Goal: Task Accomplishment & Management: Manage account settings

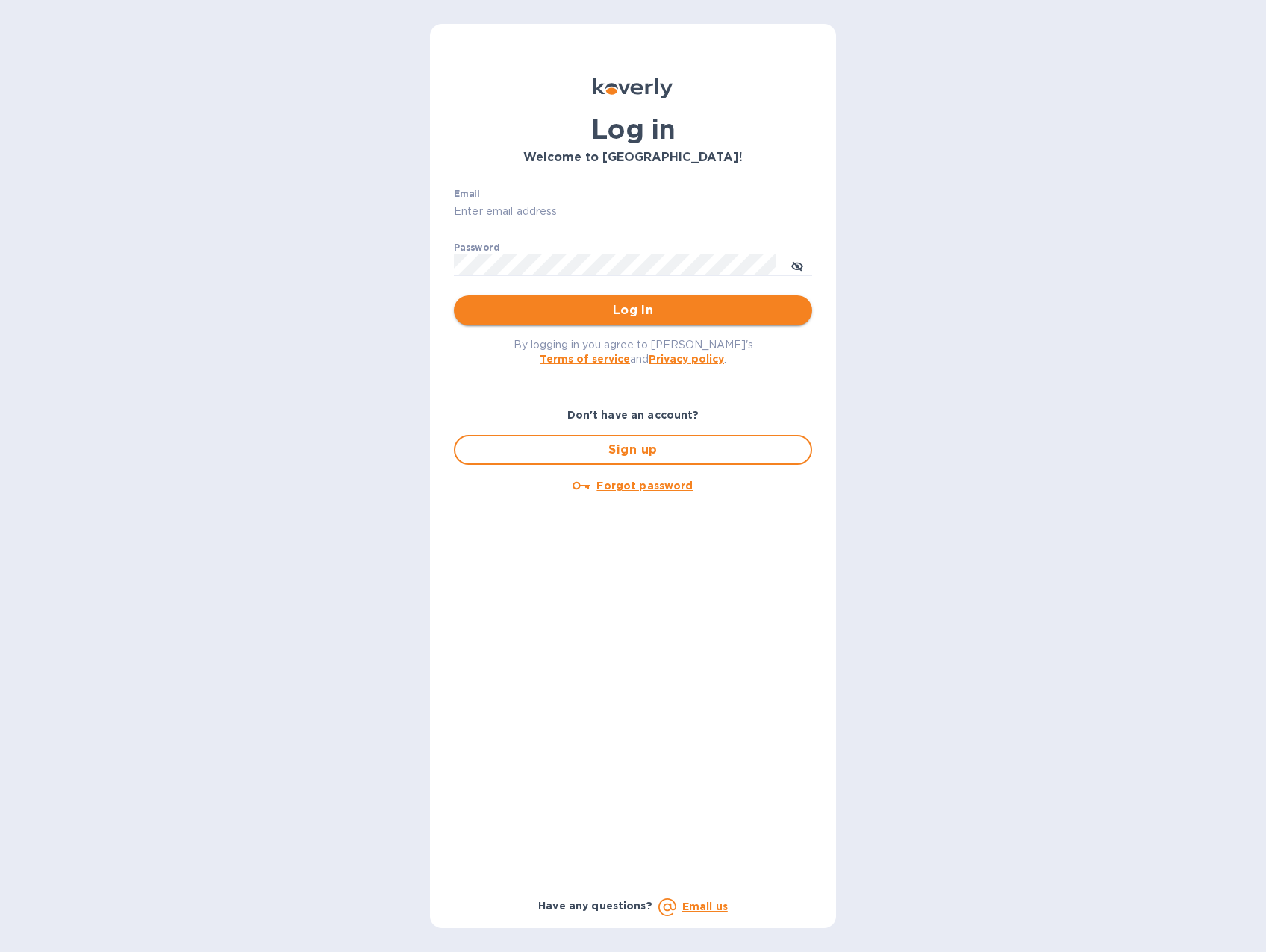
type input "[EMAIL_ADDRESS][DOMAIN_NAME]"
click at [603, 311] on span "Log in" at bounding box center [633, 310] width 334 height 18
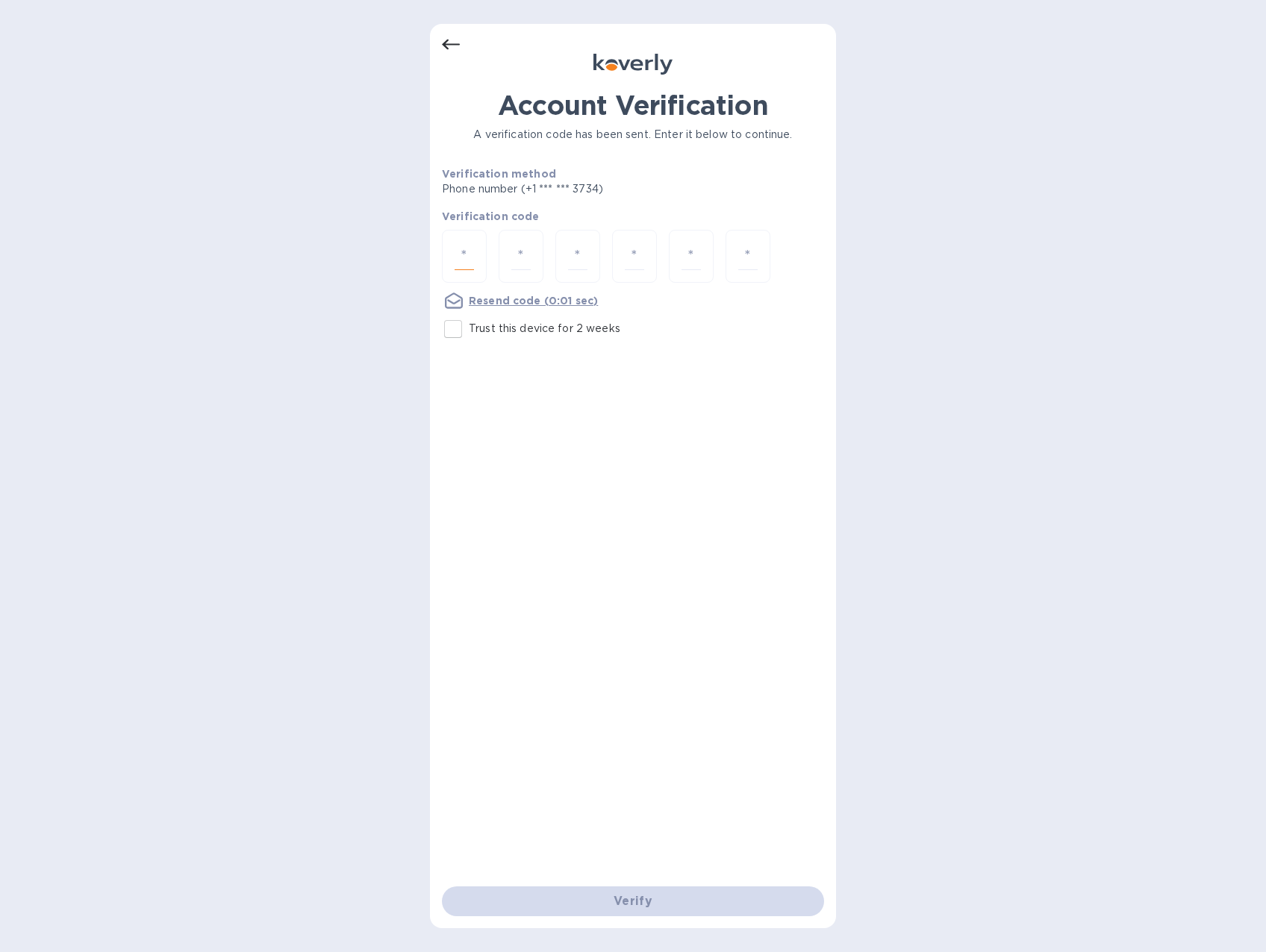
click at [463, 260] on input "number" at bounding box center [464, 256] width 20 height 28
type input "6"
type input "3"
type input "2"
type input "9"
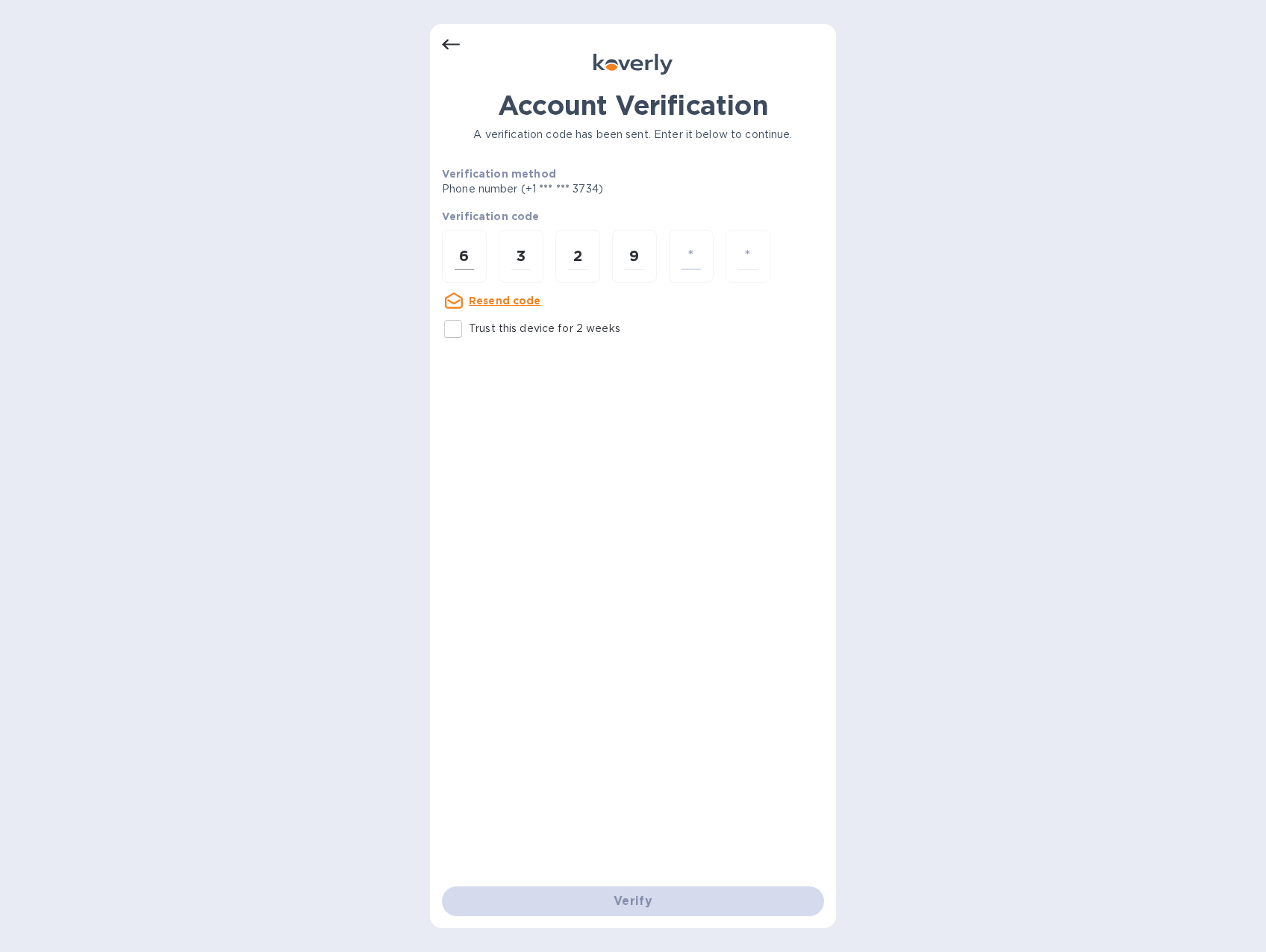
type input "0"
type input "4"
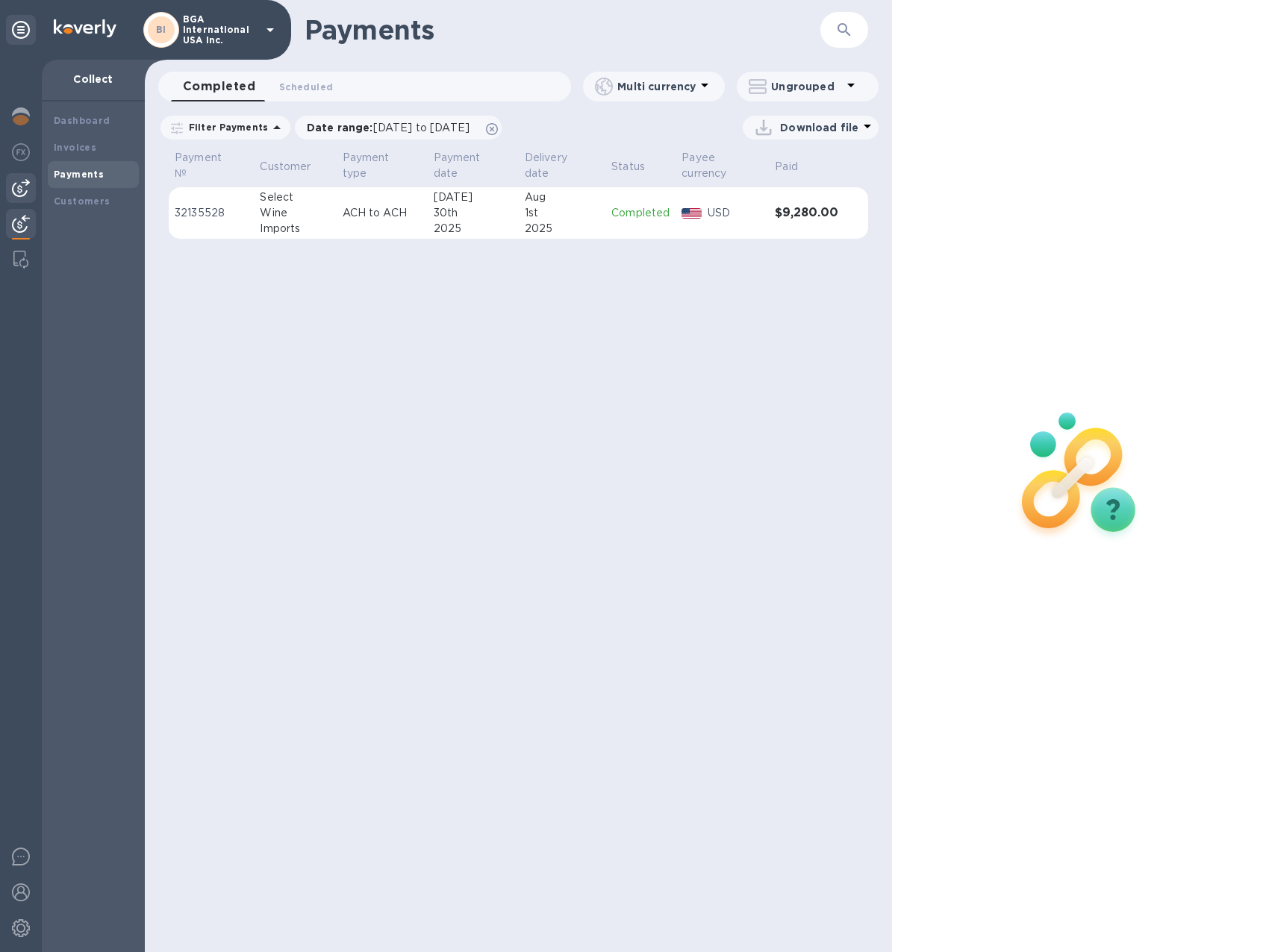
click at [28, 189] on img at bounding box center [21, 188] width 18 height 18
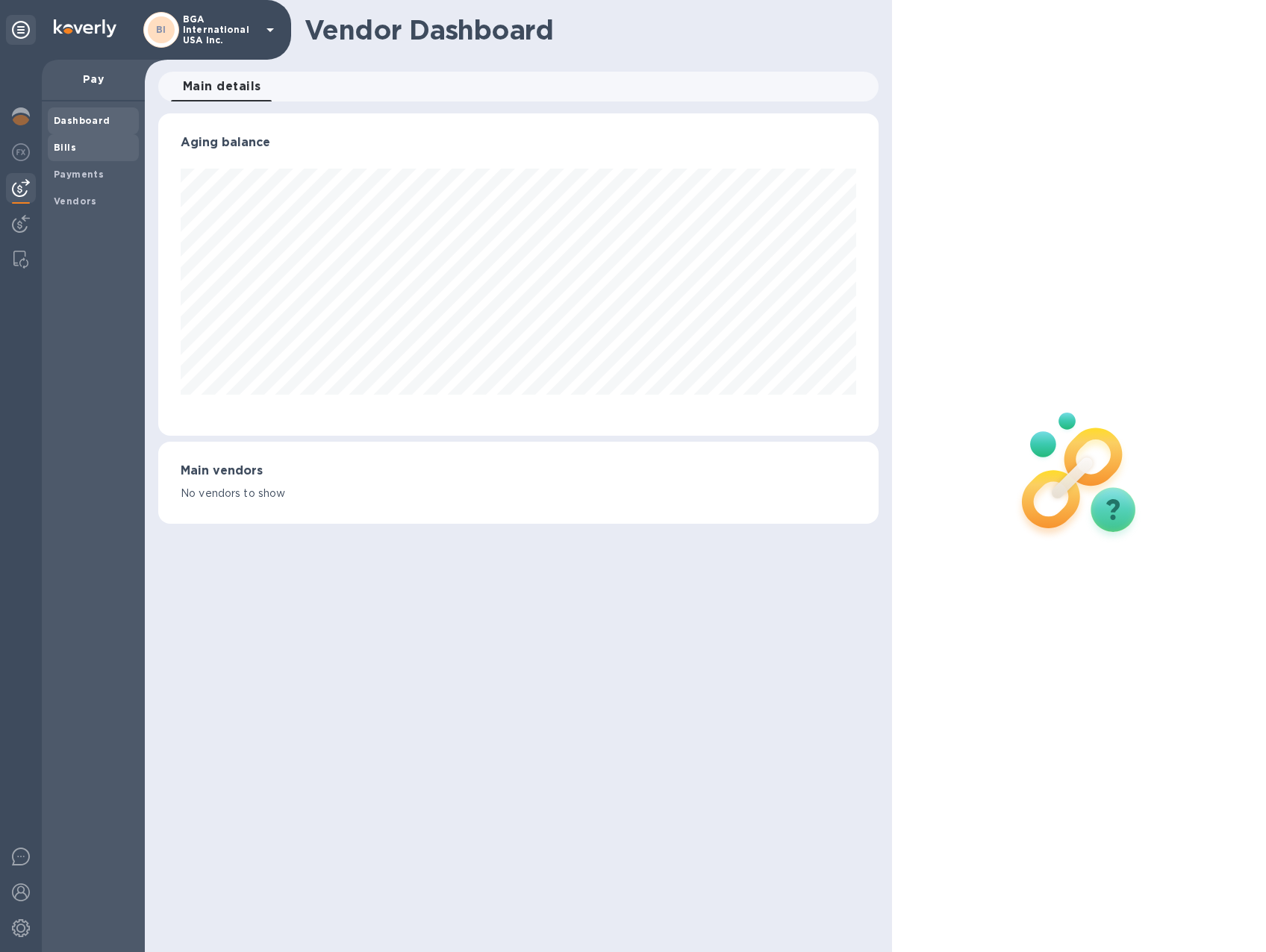
scroll to position [322, 720]
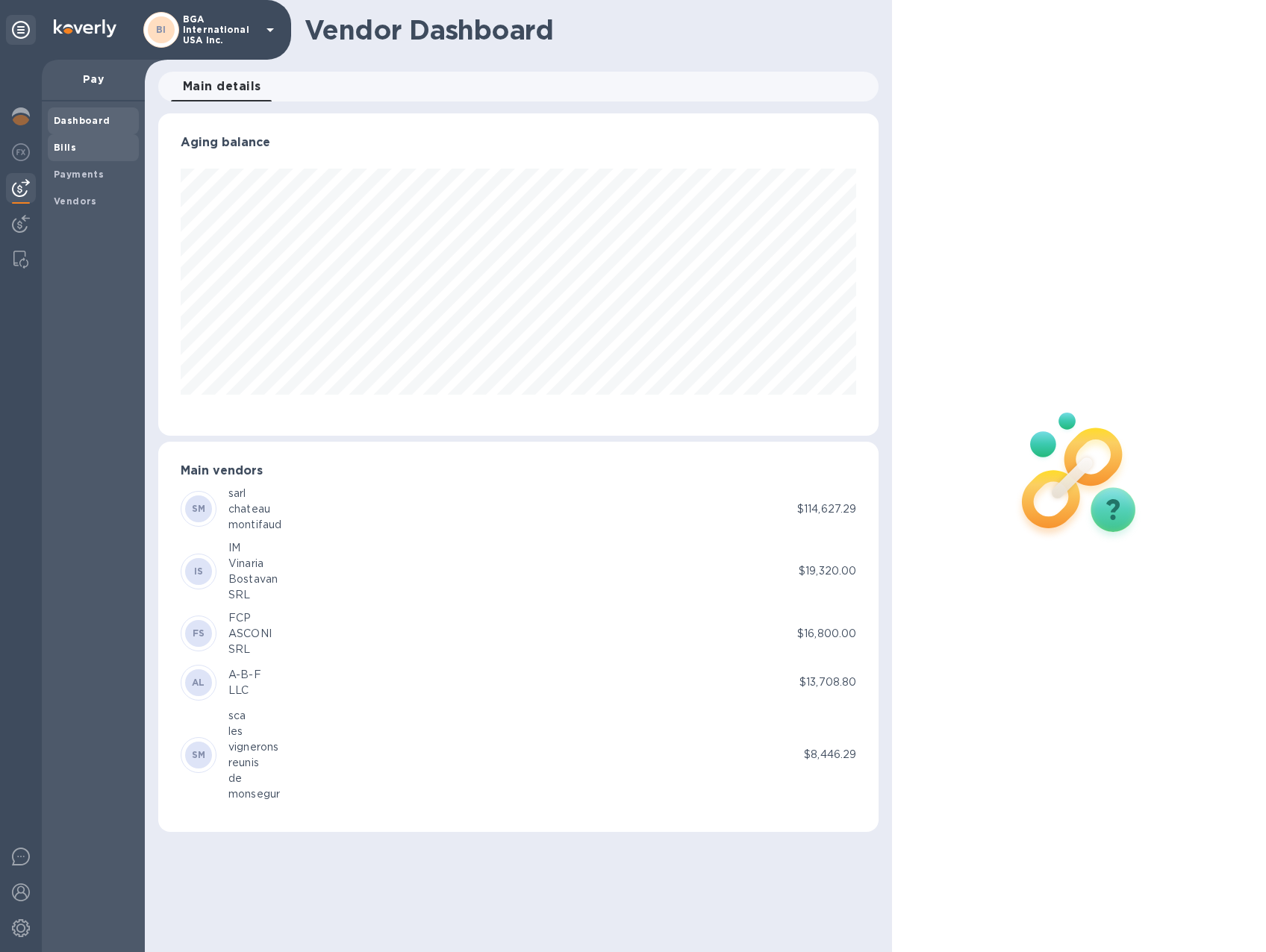
click at [67, 147] on b "Bills" at bounding box center [65, 148] width 22 height 11
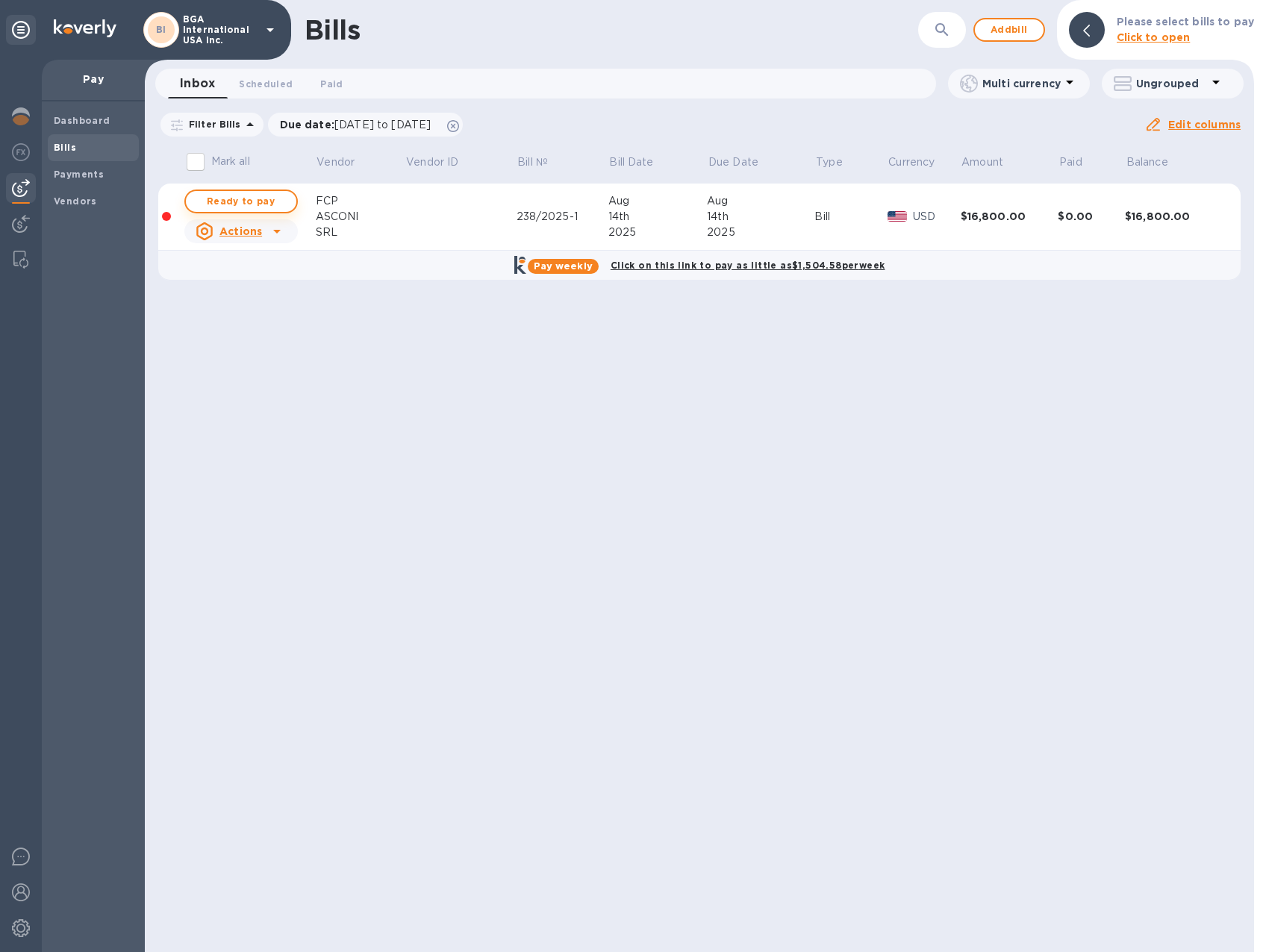
click at [265, 199] on span "Ready to pay" at bounding box center [241, 201] width 87 height 18
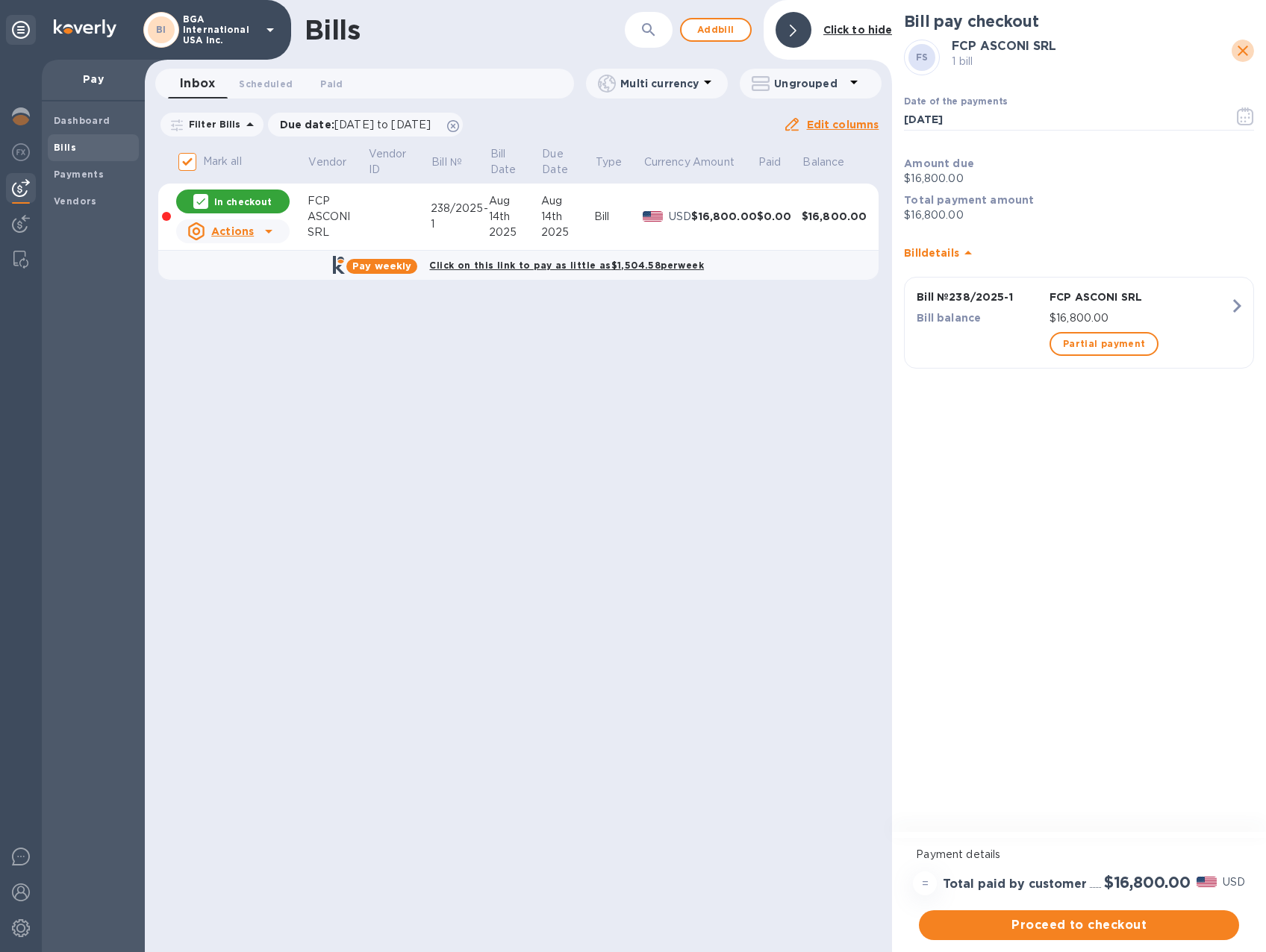
click at [1239, 47] on icon "close" at bounding box center [1242, 51] width 10 height 10
checkbox input "false"
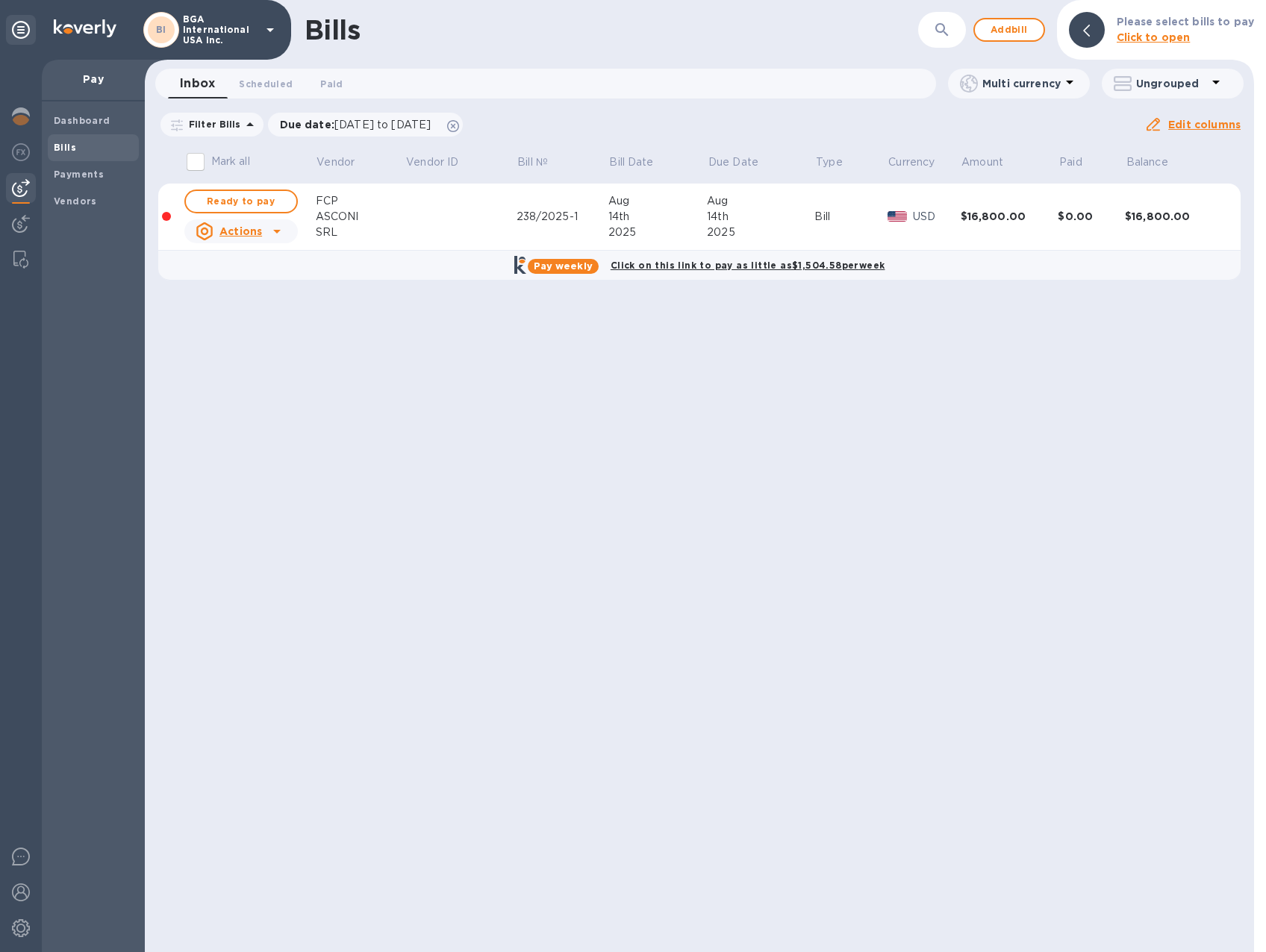
click at [259, 234] on u "Actions" at bounding box center [241, 231] width 43 height 12
click at [251, 293] on b "Mark as paid" at bounding box center [259, 291] width 66 height 12
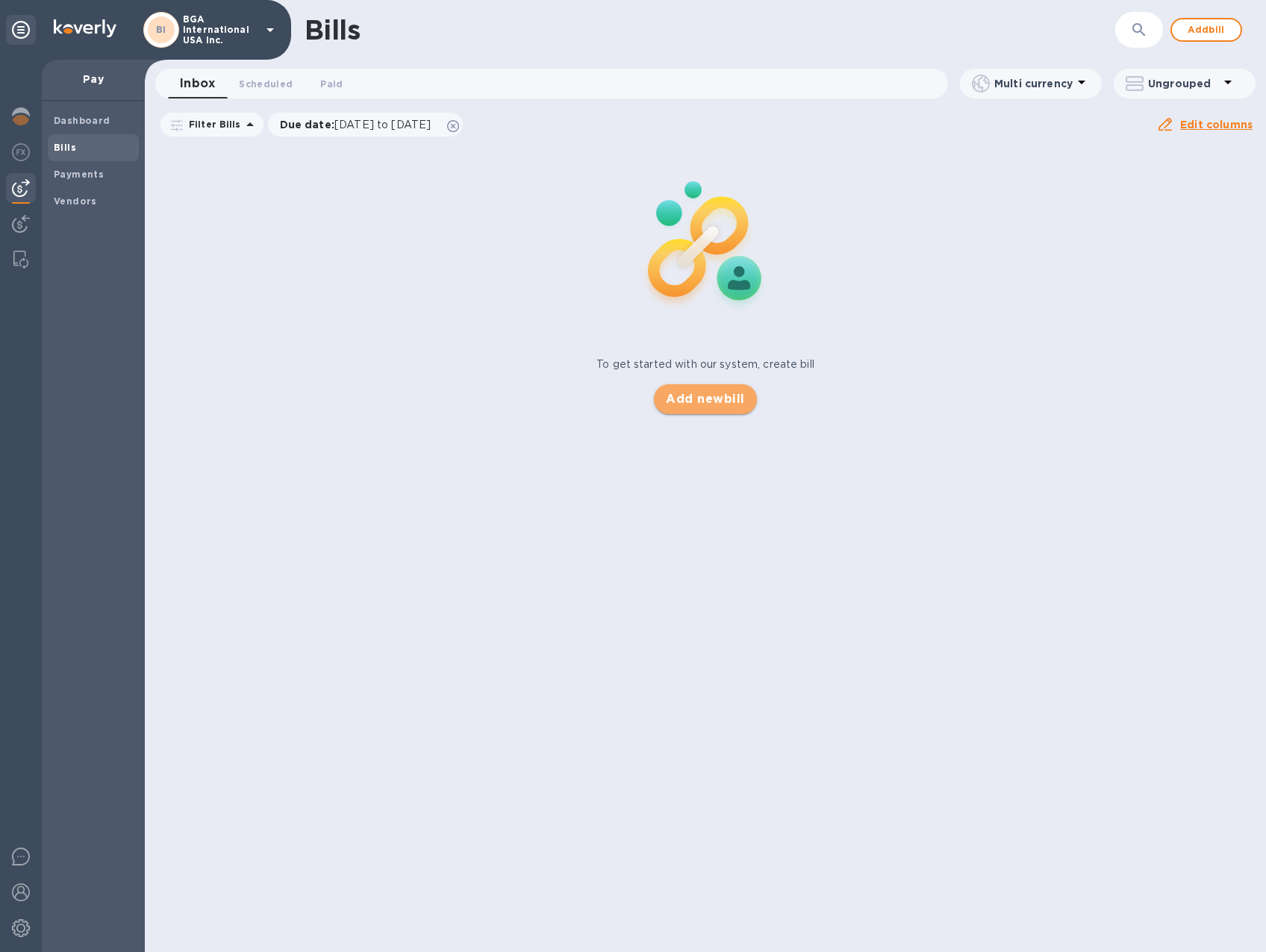
click at [706, 398] on span "Add new bill" at bounding box center [704, 399] width 78 height 18
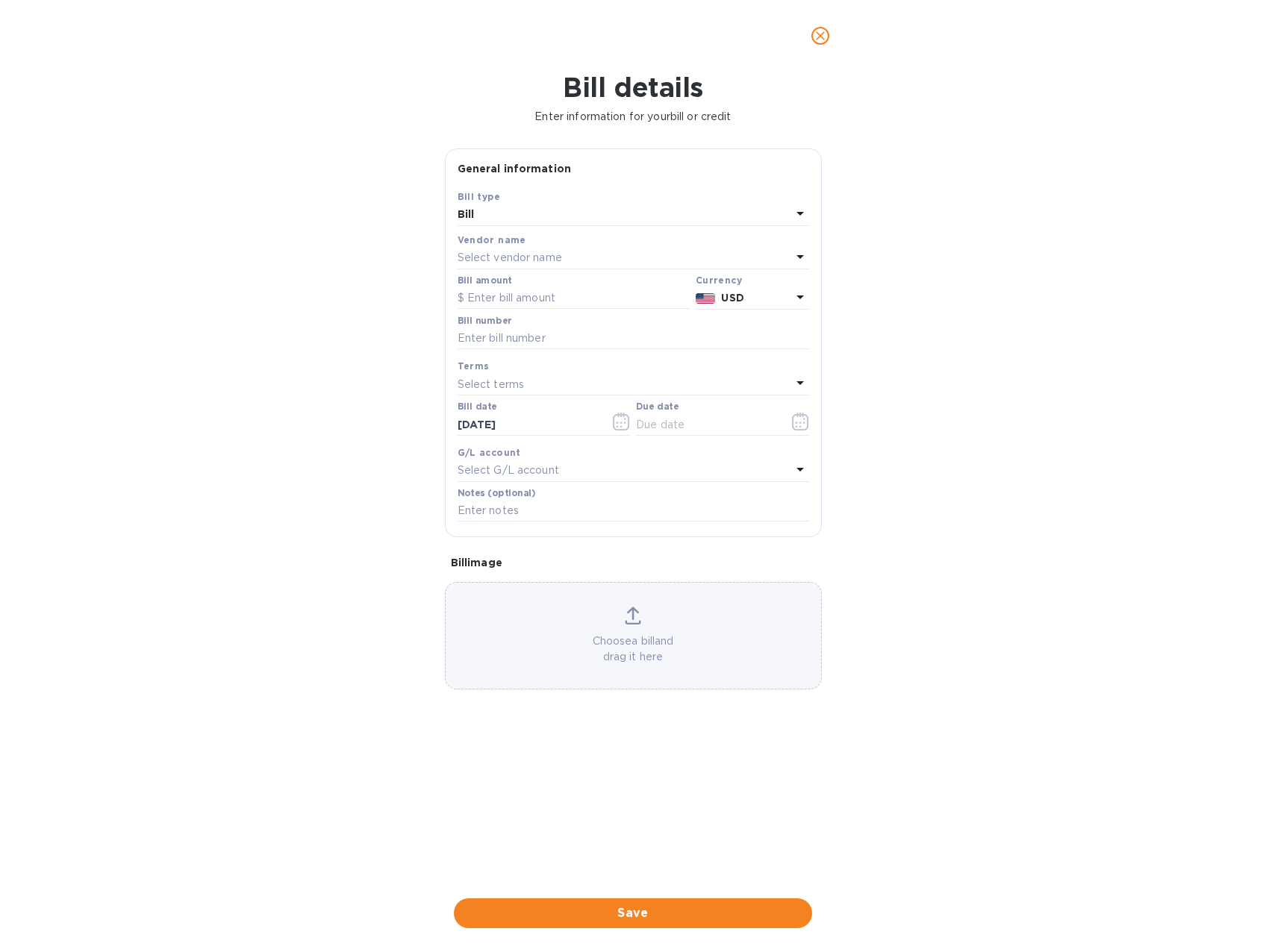
click at [493, 252] on p "Select vendor name" at bounding box center [509, 258] width 104 height 16
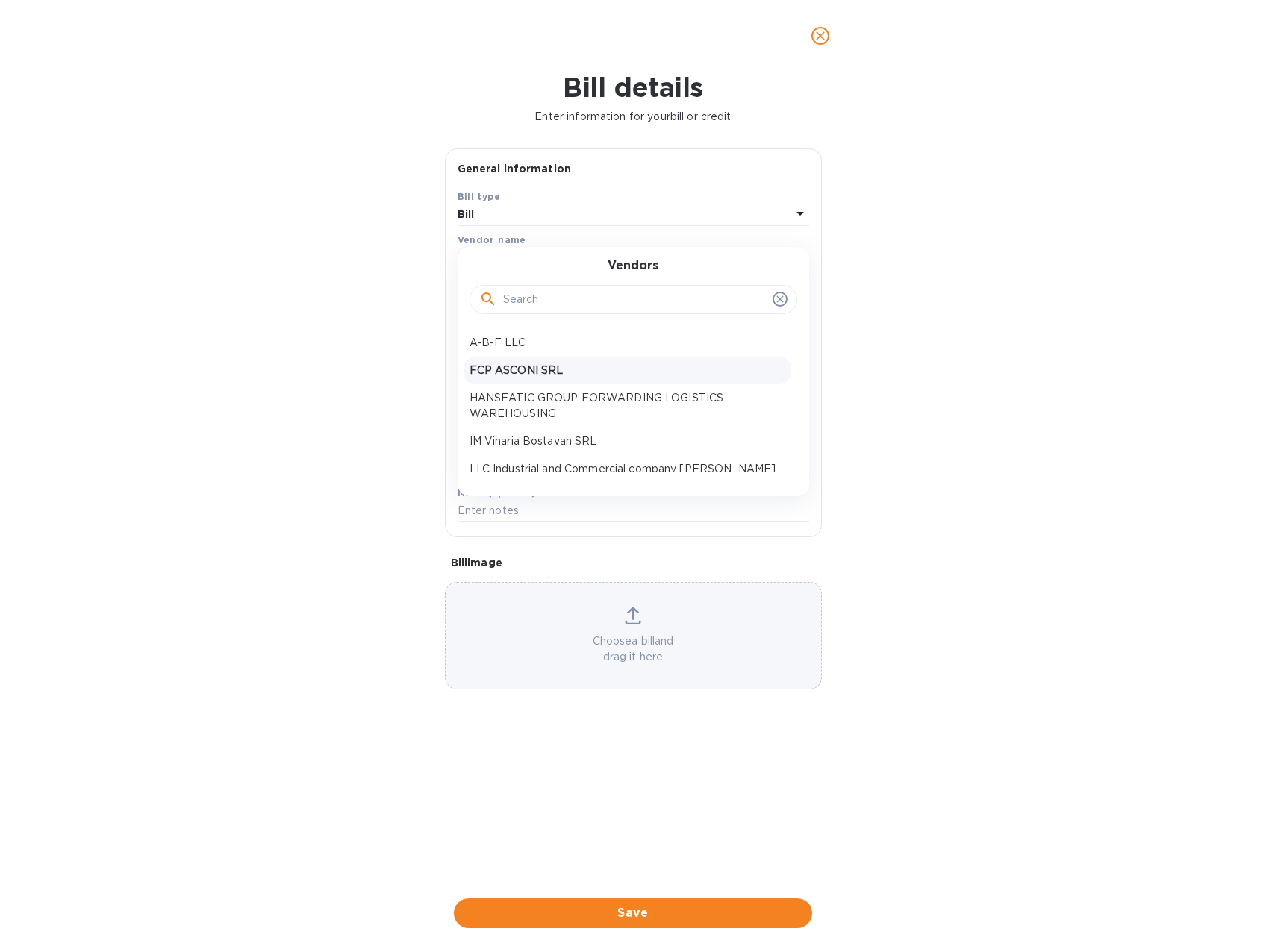
click at [515, 362] on p "FCP ASCONI SRL" at bounding box center [628, 370] width 316 height 16
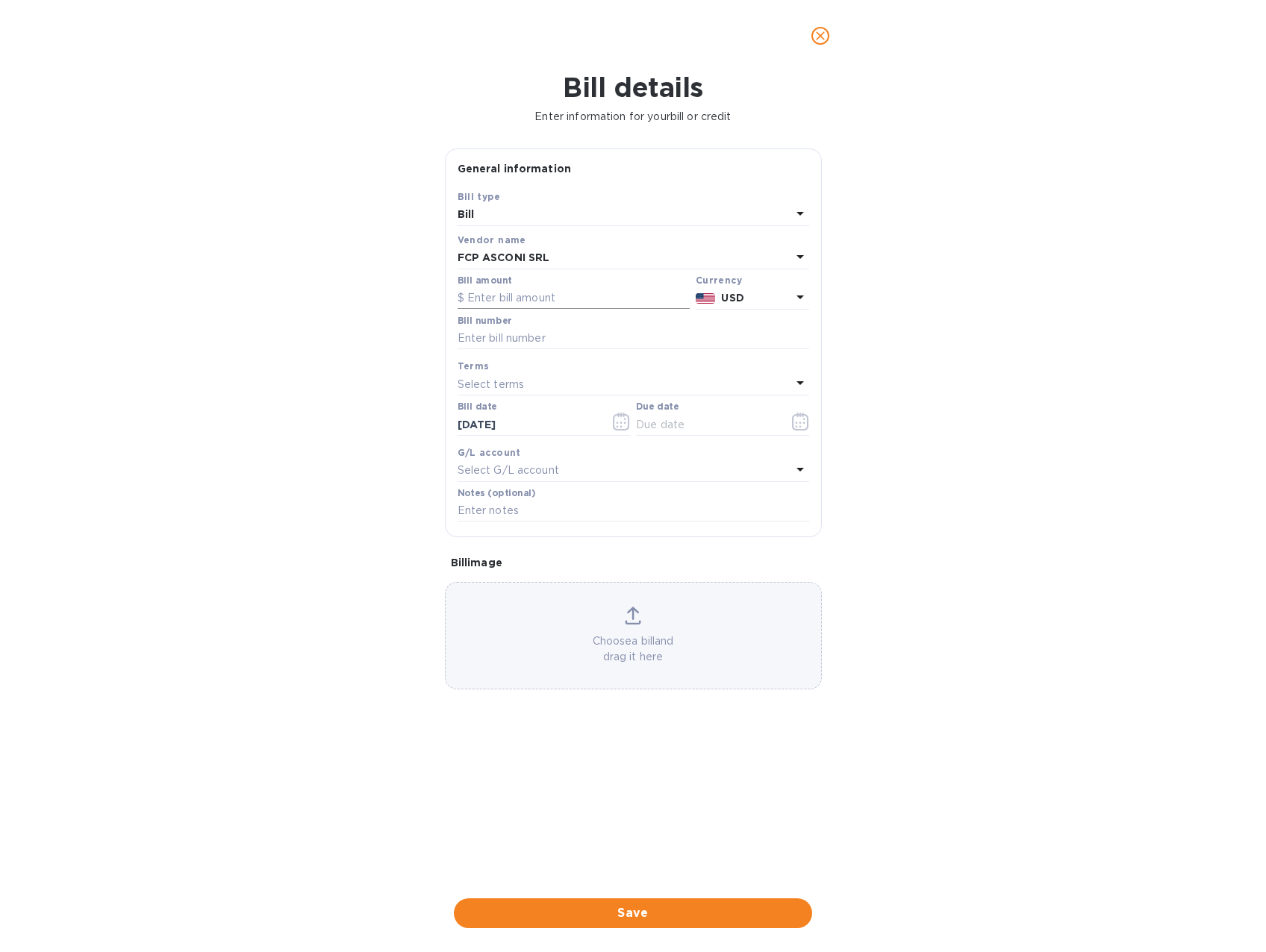
click at [518, 293] on input "text" at bounding box center [573, 298] width 232 height 22
type input "27,220.80"
click at [562, 339] on input "text" at bounding box center [633, 339] width 351 height 22
type input "281/2025"
click at [799, 428] on icon "button" at bounding box center [801, 422] width 17 height 18
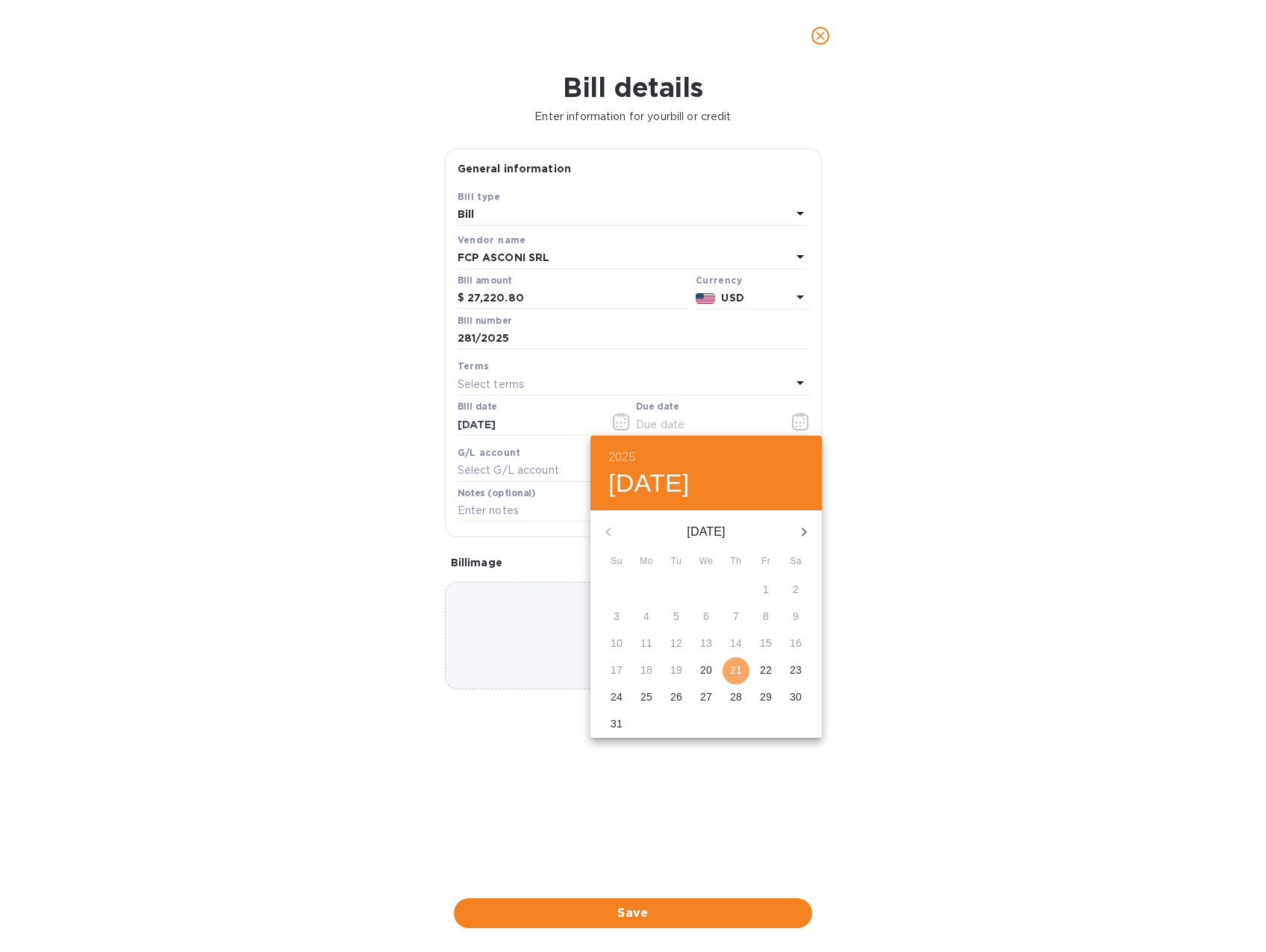
click at [735, 666] on p "21" at bounding box center [735, 669] width 12 height 15
type input "08/21/2025"
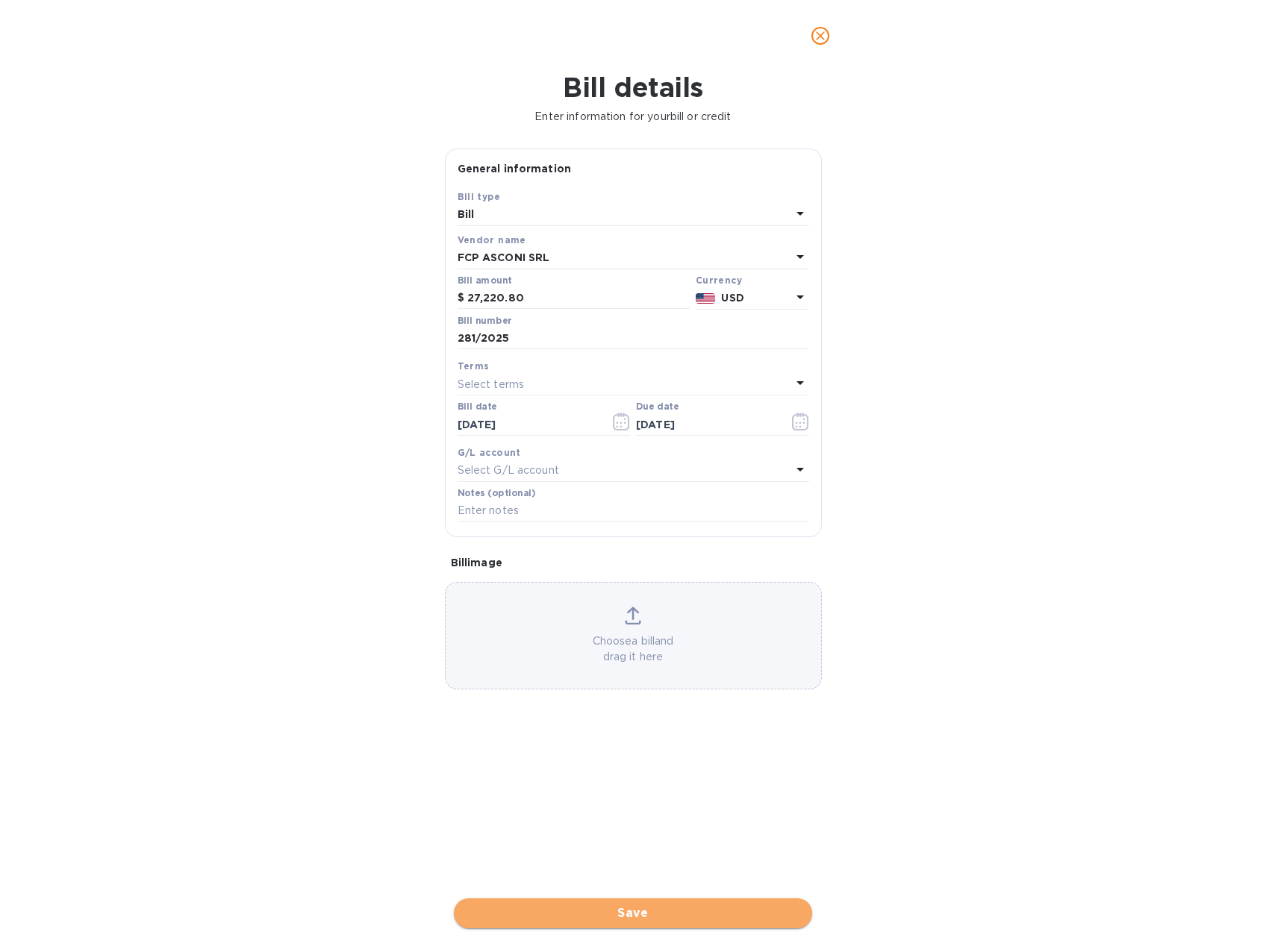
click at [650, 913] on span "Save" at bounding box center [633, 913] width 334 height 18
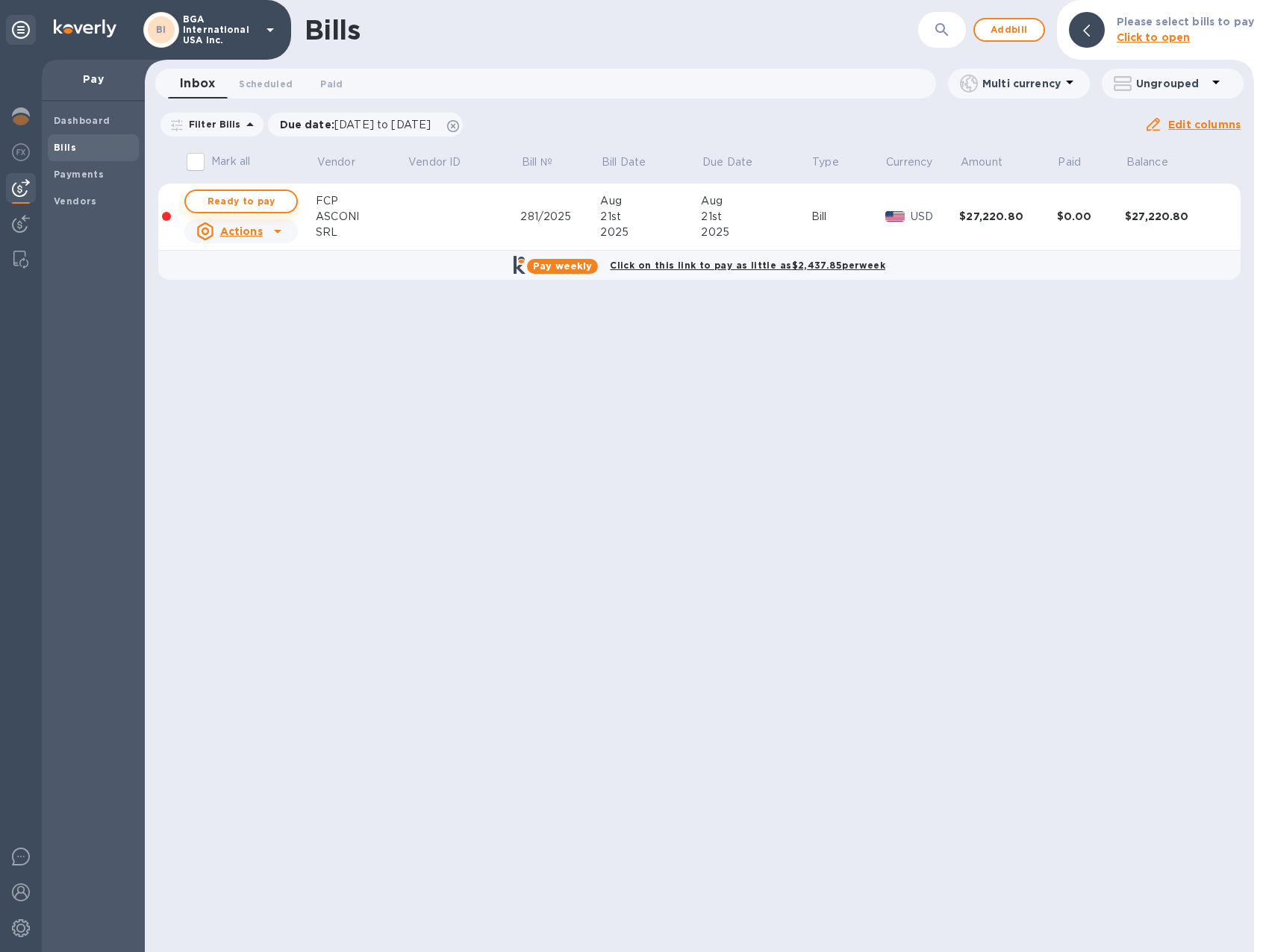
click at [234, 197] on span "Ready to pay" at bounding box center [241, 201] width 87 height 18
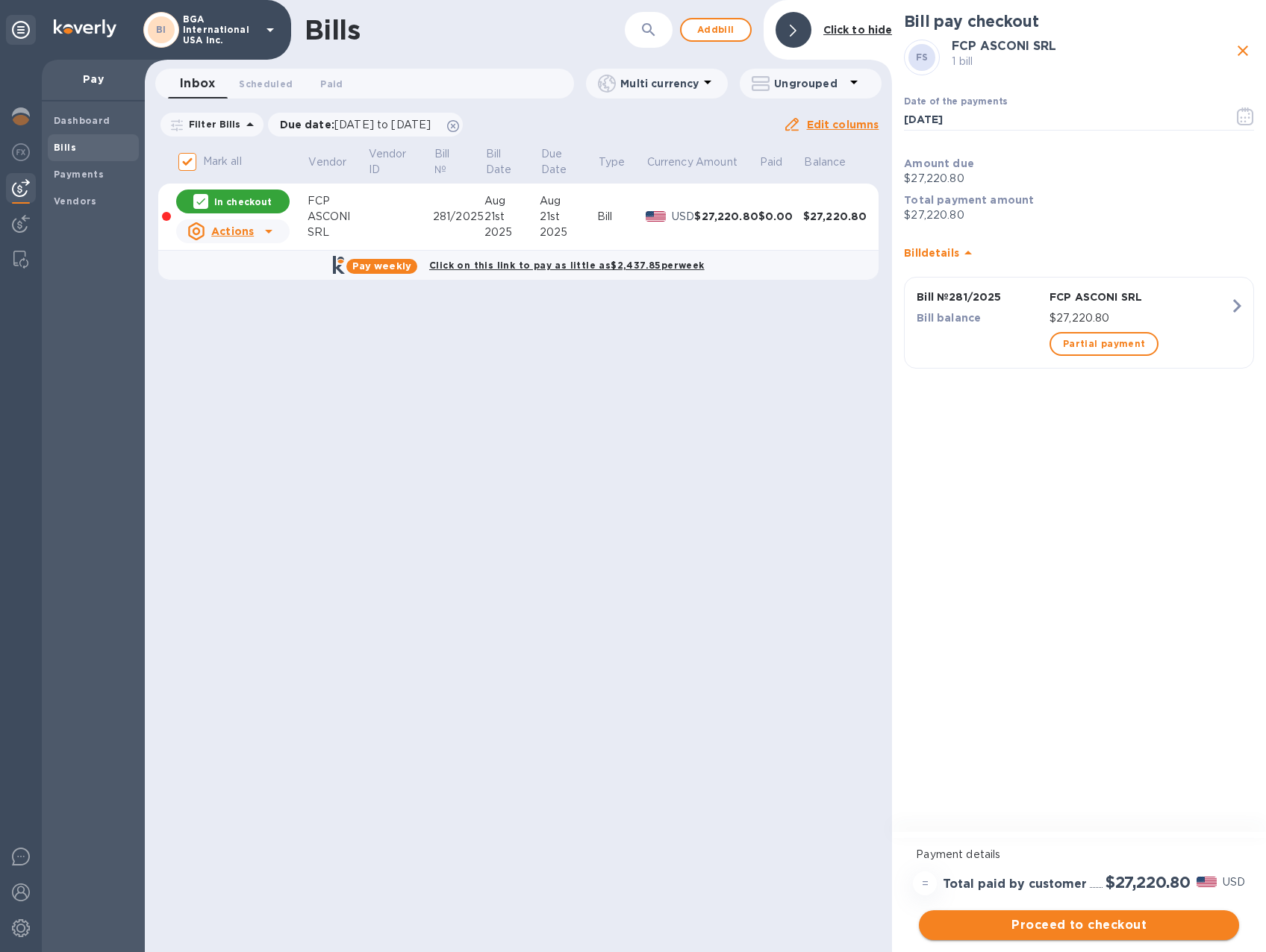
click at [1048, 924] on span "Proceed to checkout" at bounding box center [1079, 925] width 296 height 18
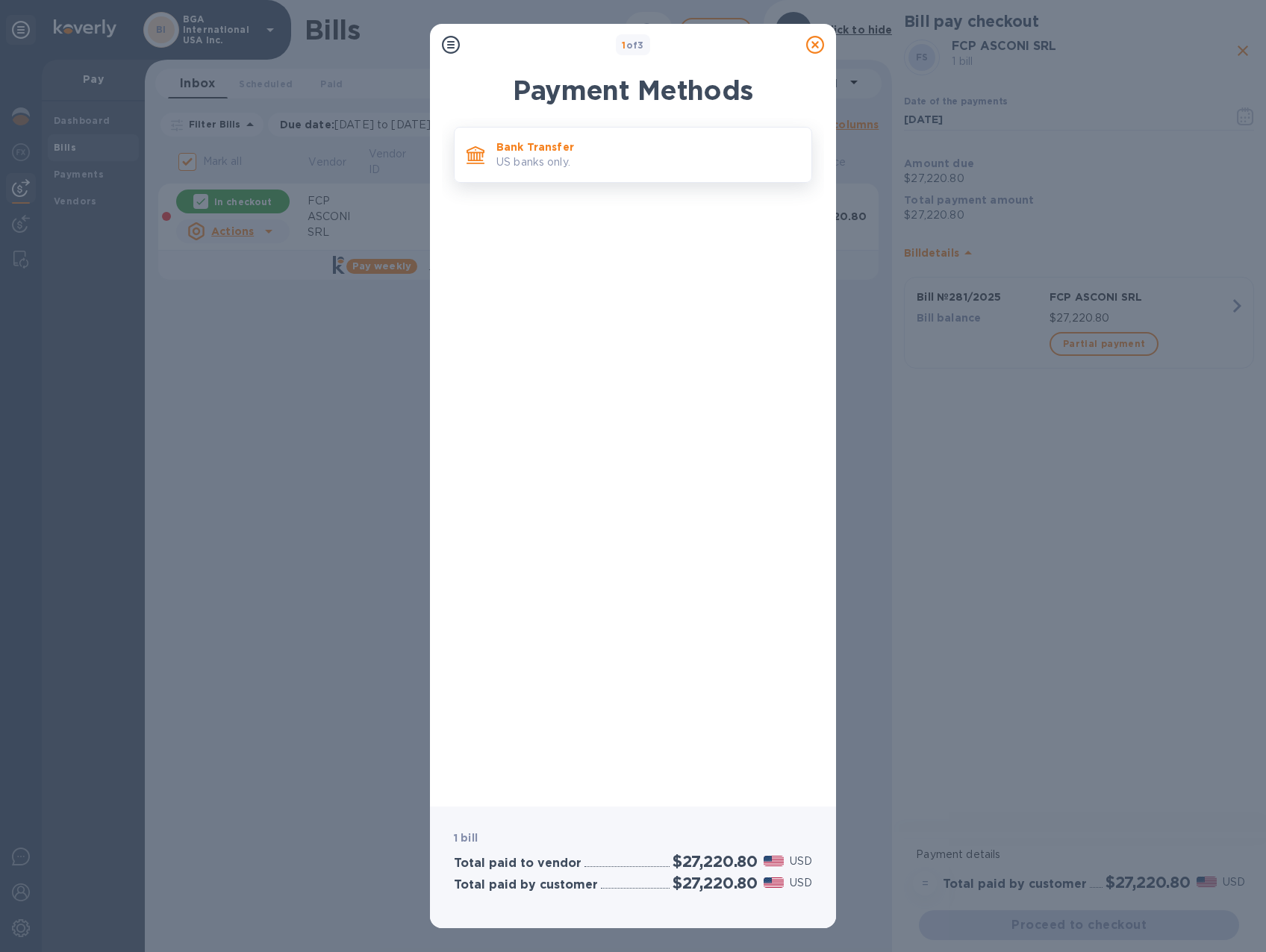
click at [585, 156] on p "US banks only." at bounding box center [648, 163] width 303 height 16
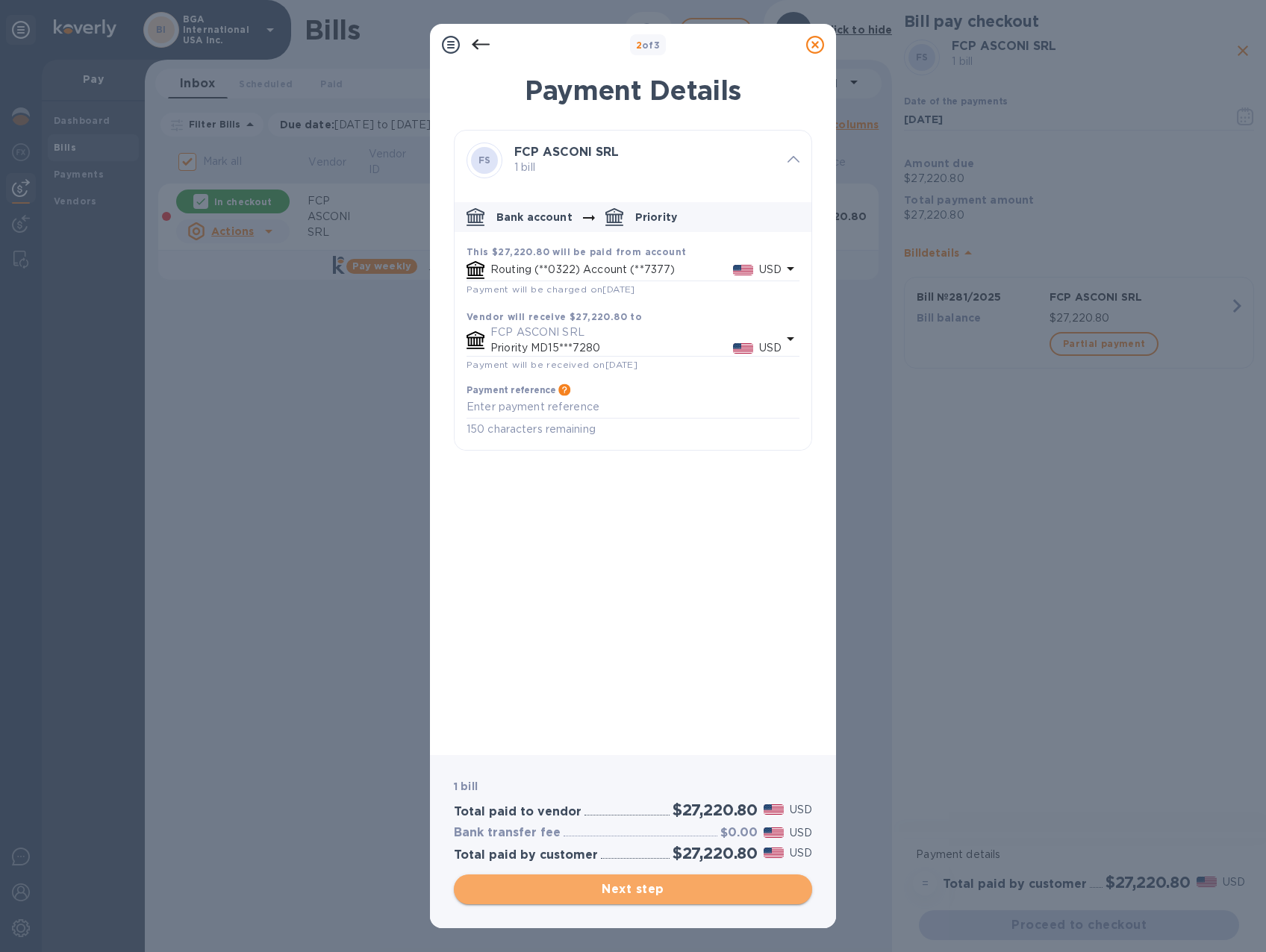
click at [640, 890] on span "Next step" at bounding box center [633, 889] width 334 height 18
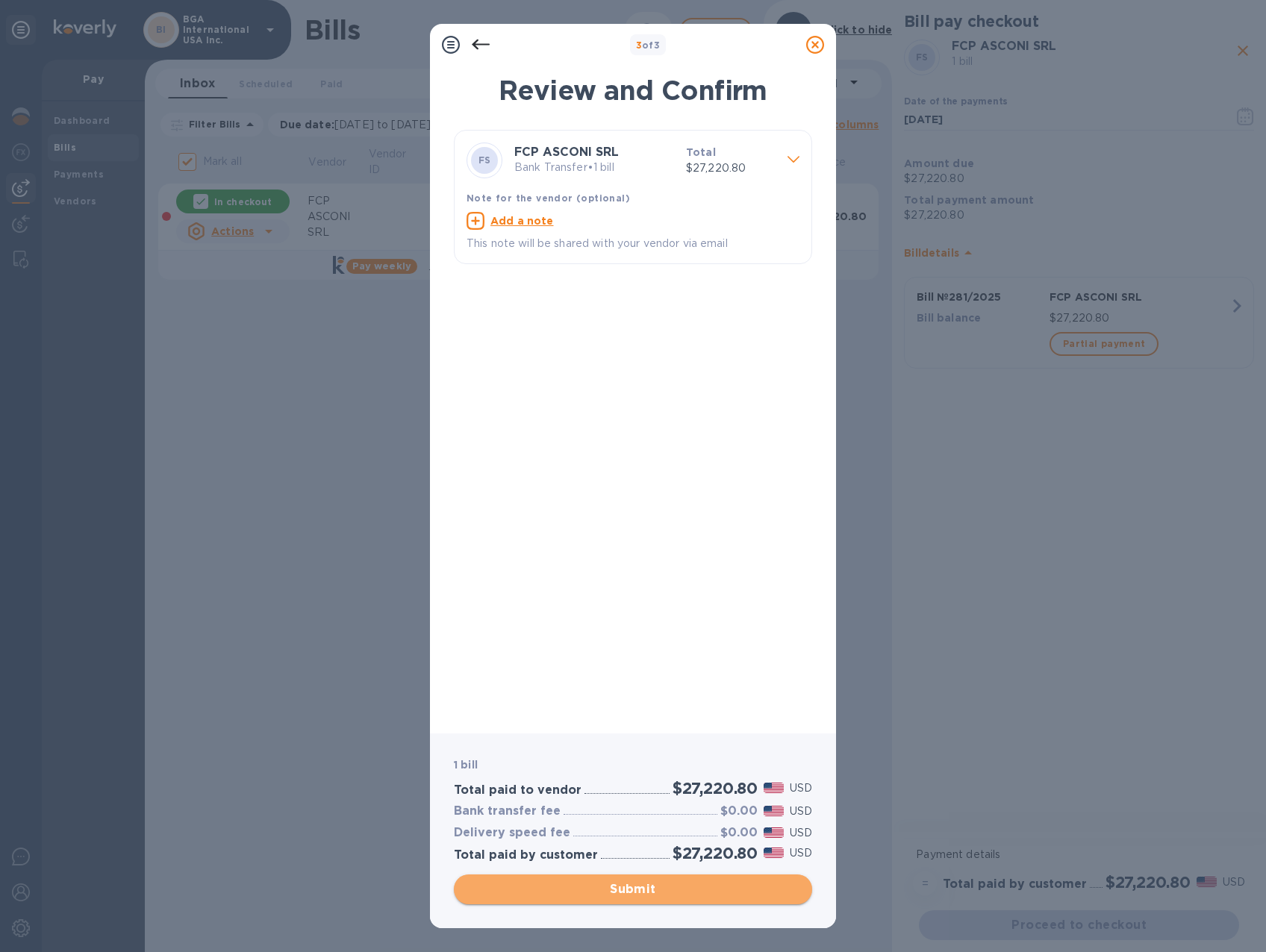
click at [647, 889] on span "Submit" at bounding box center [633, 889] width 334 height 18
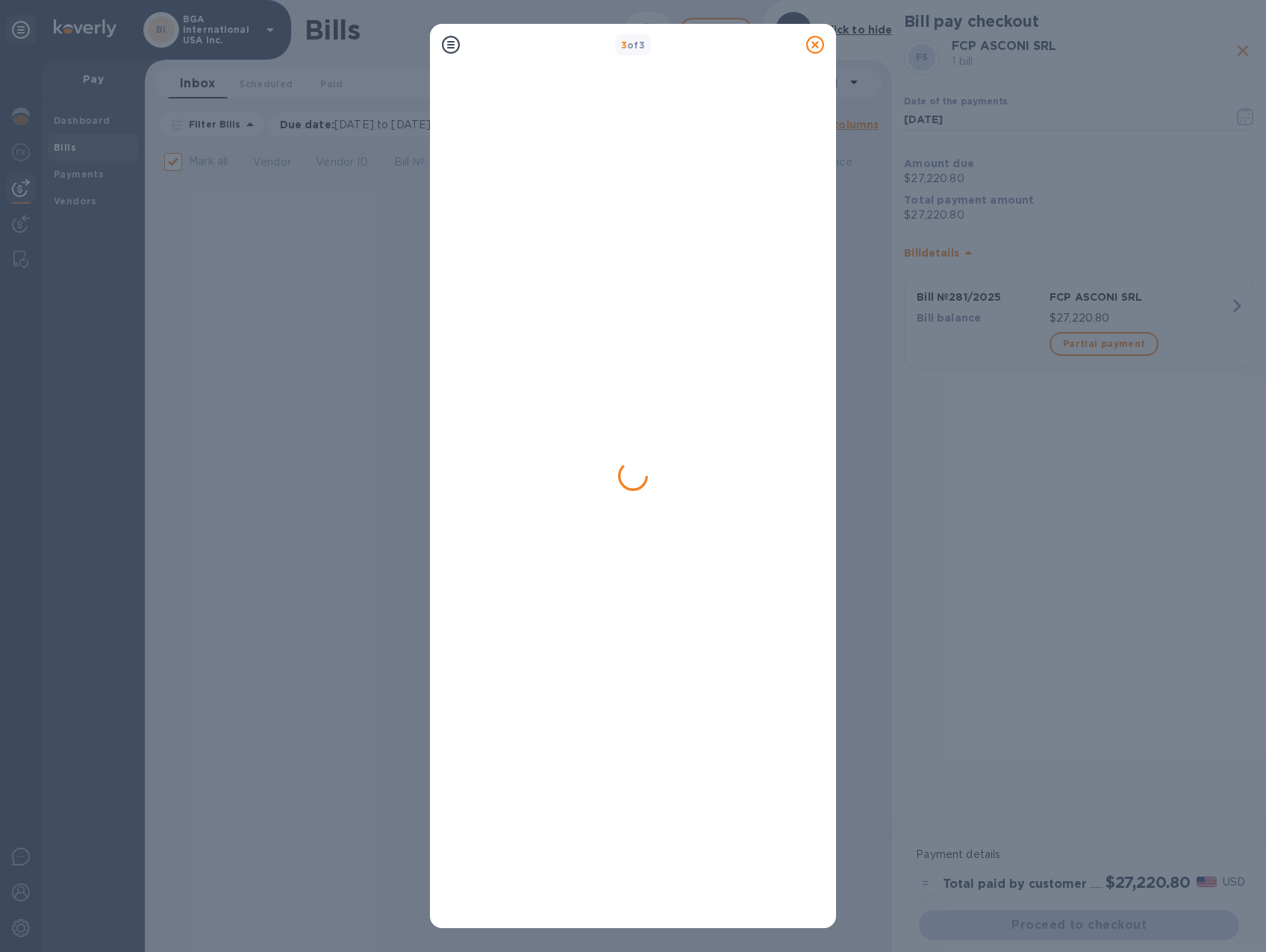
checkbox input "false"
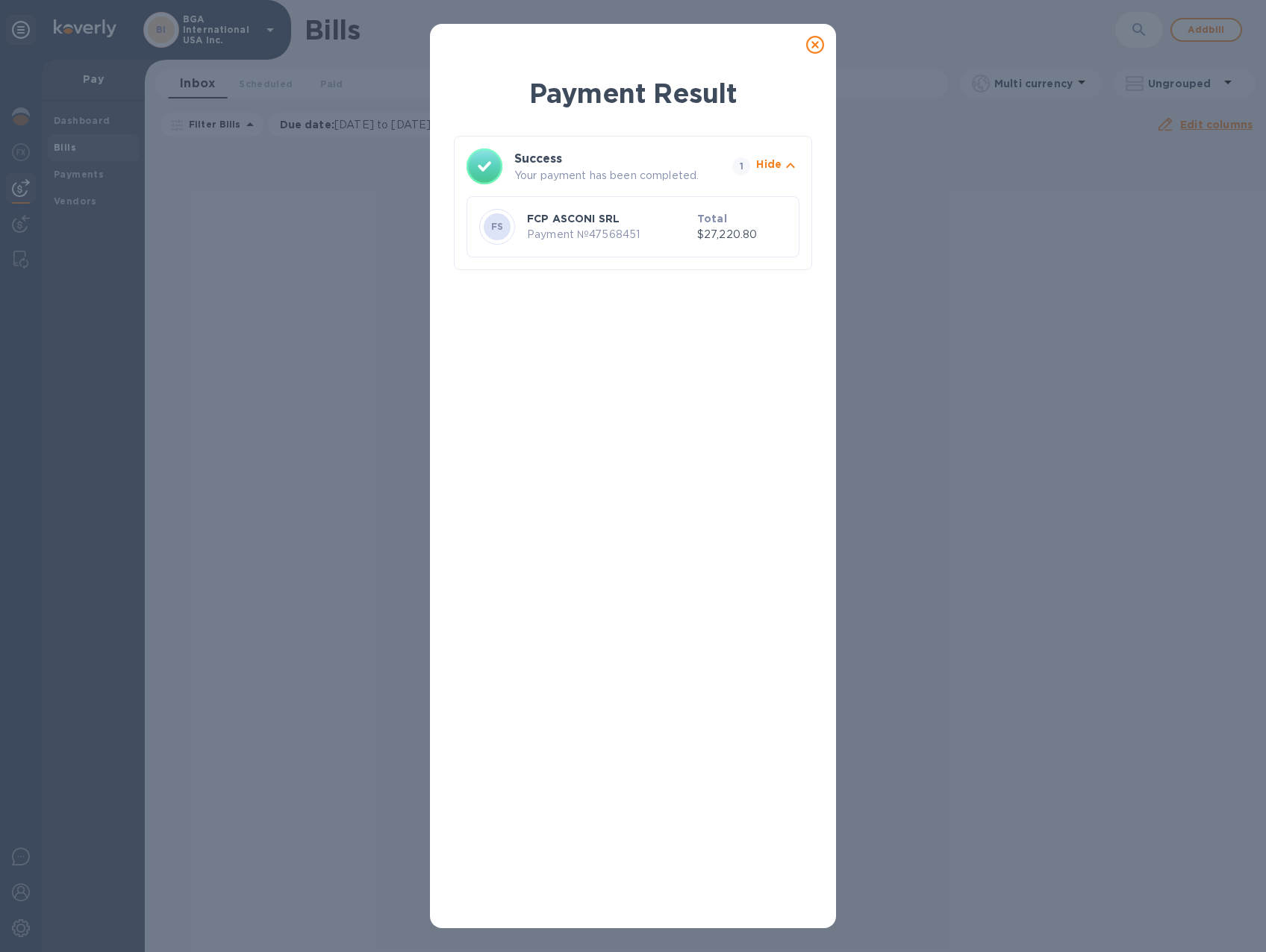
click at [818, 43] on icon at bounding box center [815, 44] width 18 height 18
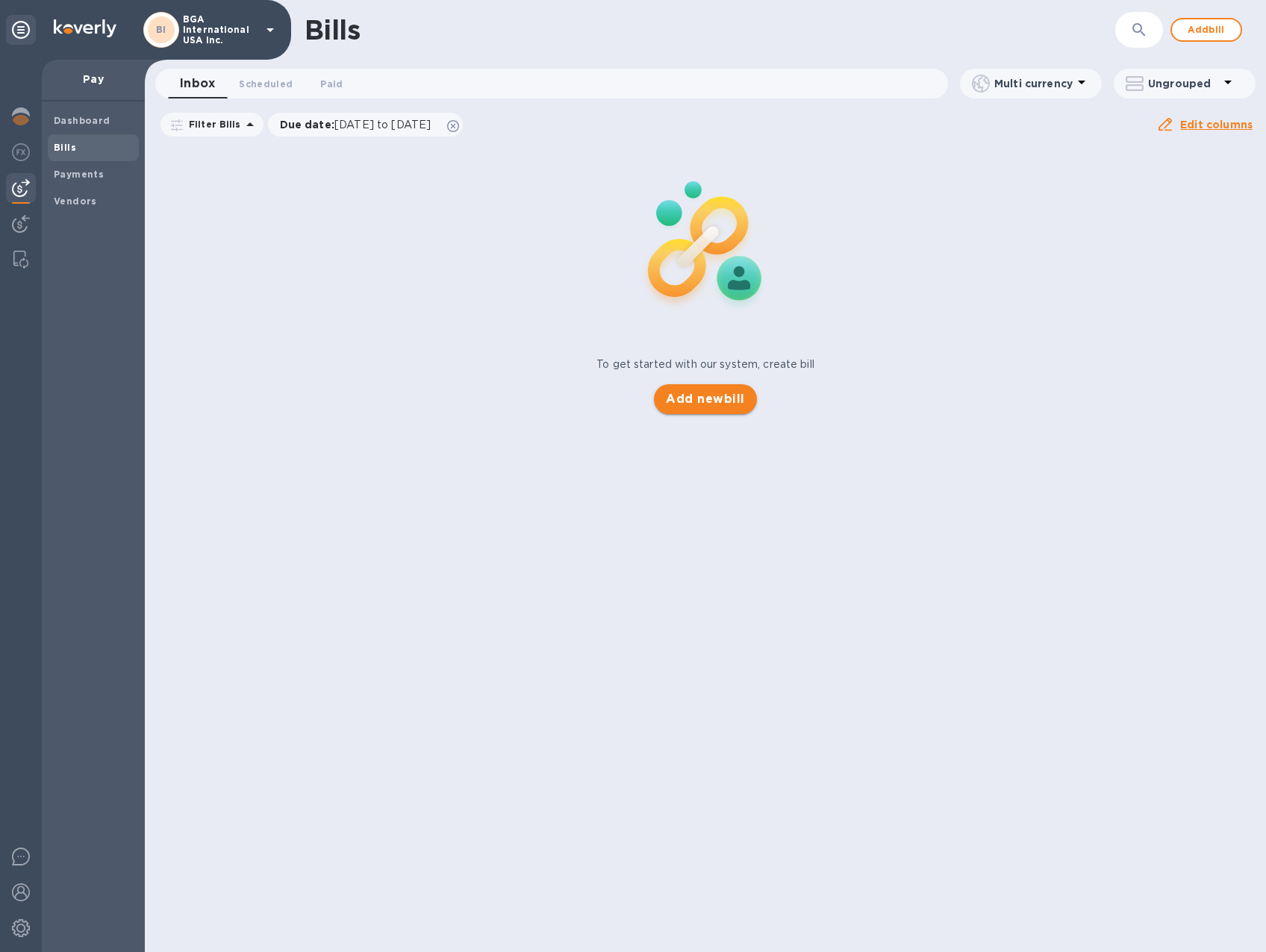
click at [719, 396] on span "Add new bill" at bounding box center [704, 399] width 78 height 18
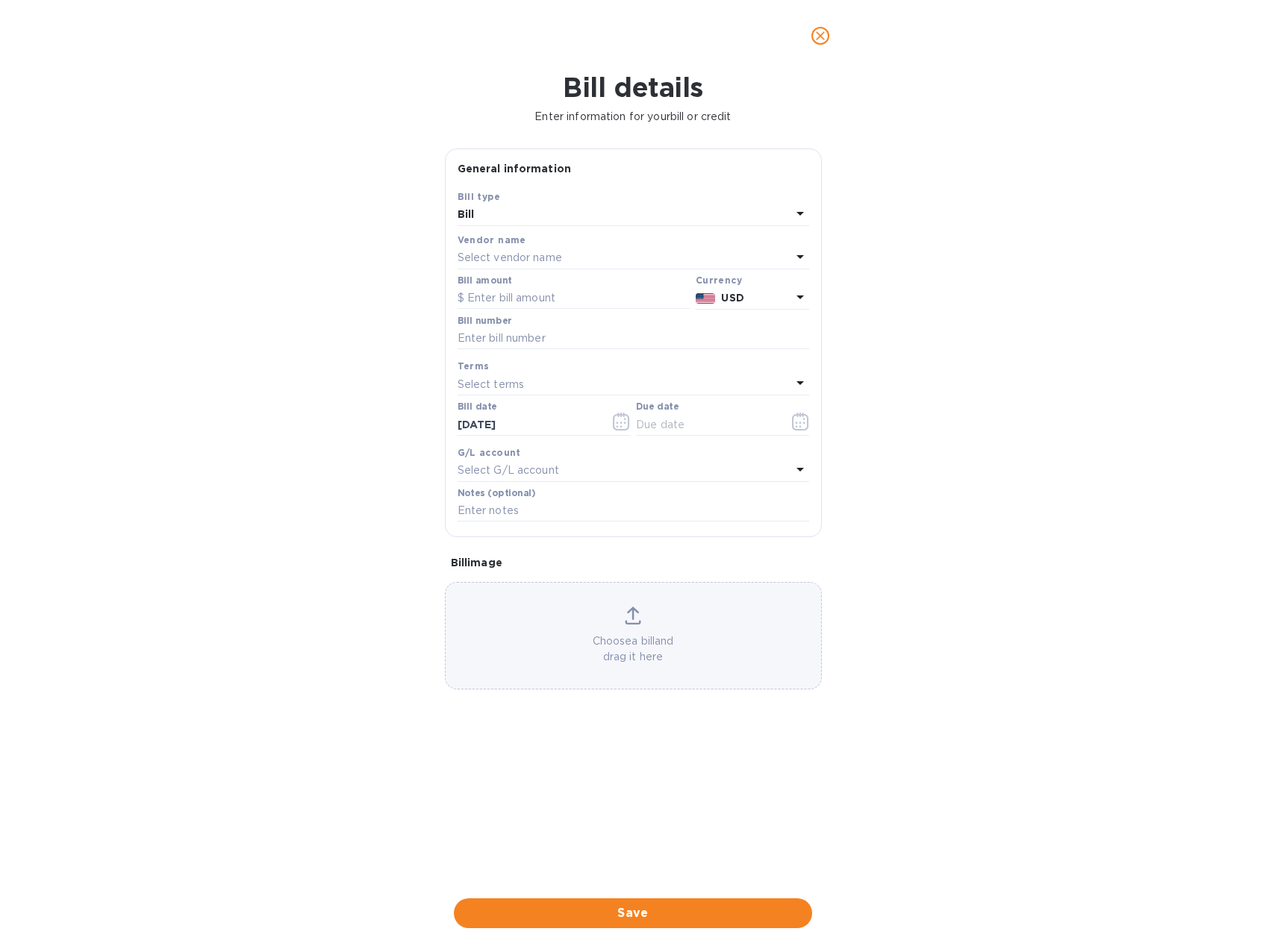
click at [494, 258] on p "Select vendor name" at bounding box center [509, 258] width 104 height 16
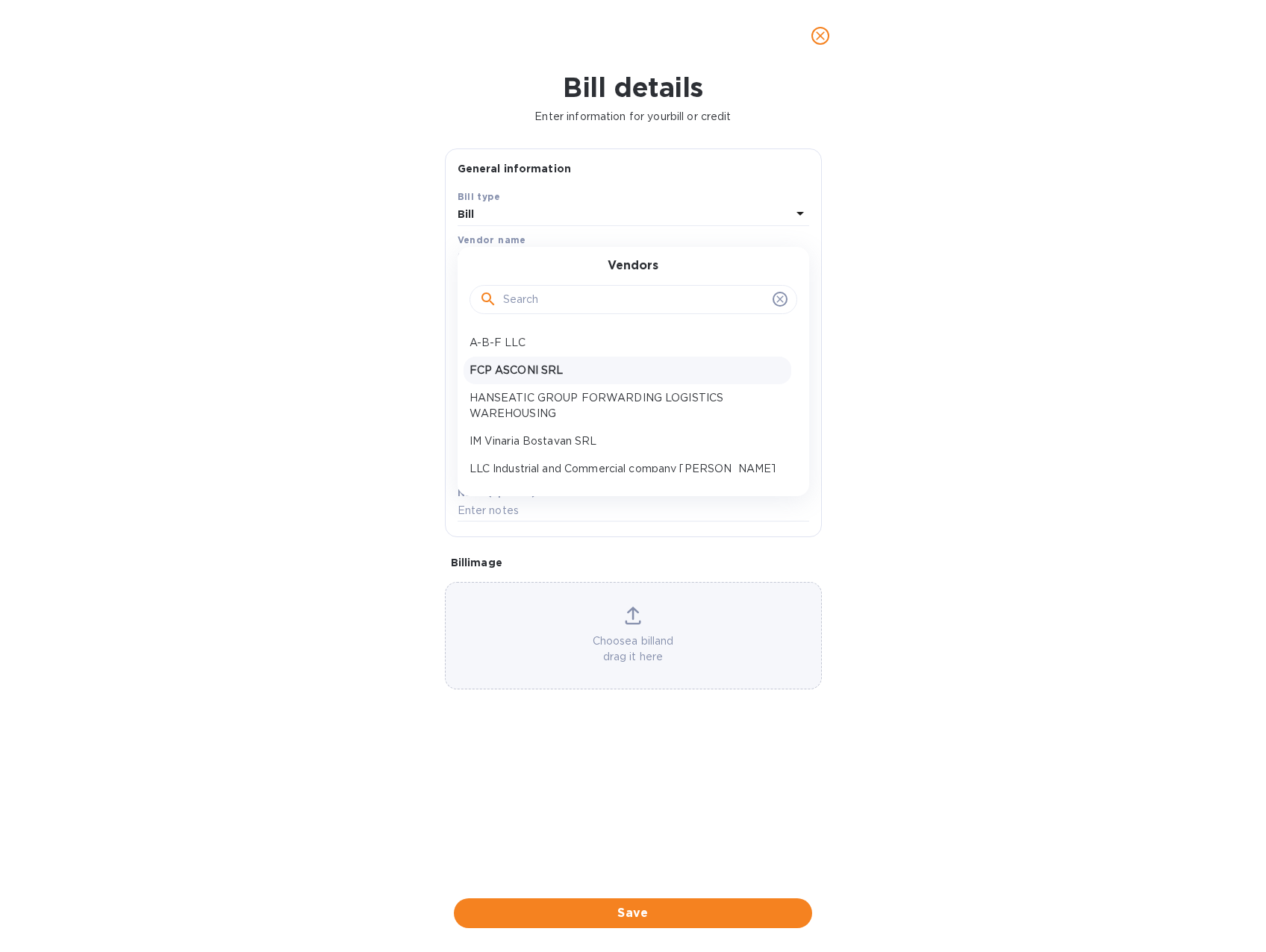
click at [502, 365] on p "FCP ASCONI SRL" at bounding box center [628, 370] width 316 height 16
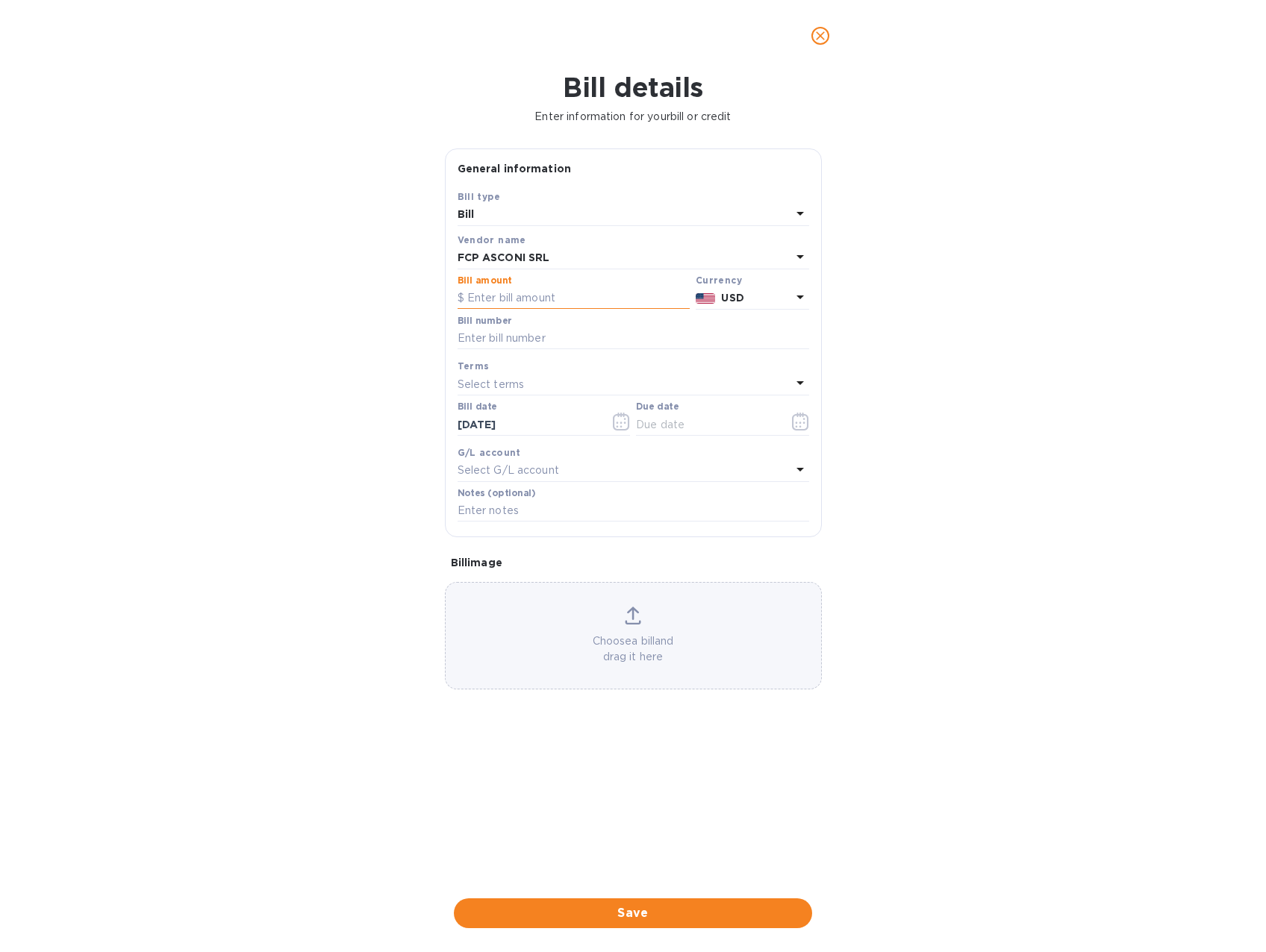
click at [497, 298] on input "text" at bounding box center [573, 298] width 232 height 22
type input "2"
type input "16,800"
click at [513, 334] on input "text" at bounding box center [633, 339] width 351 height 22
type input "238/2025"
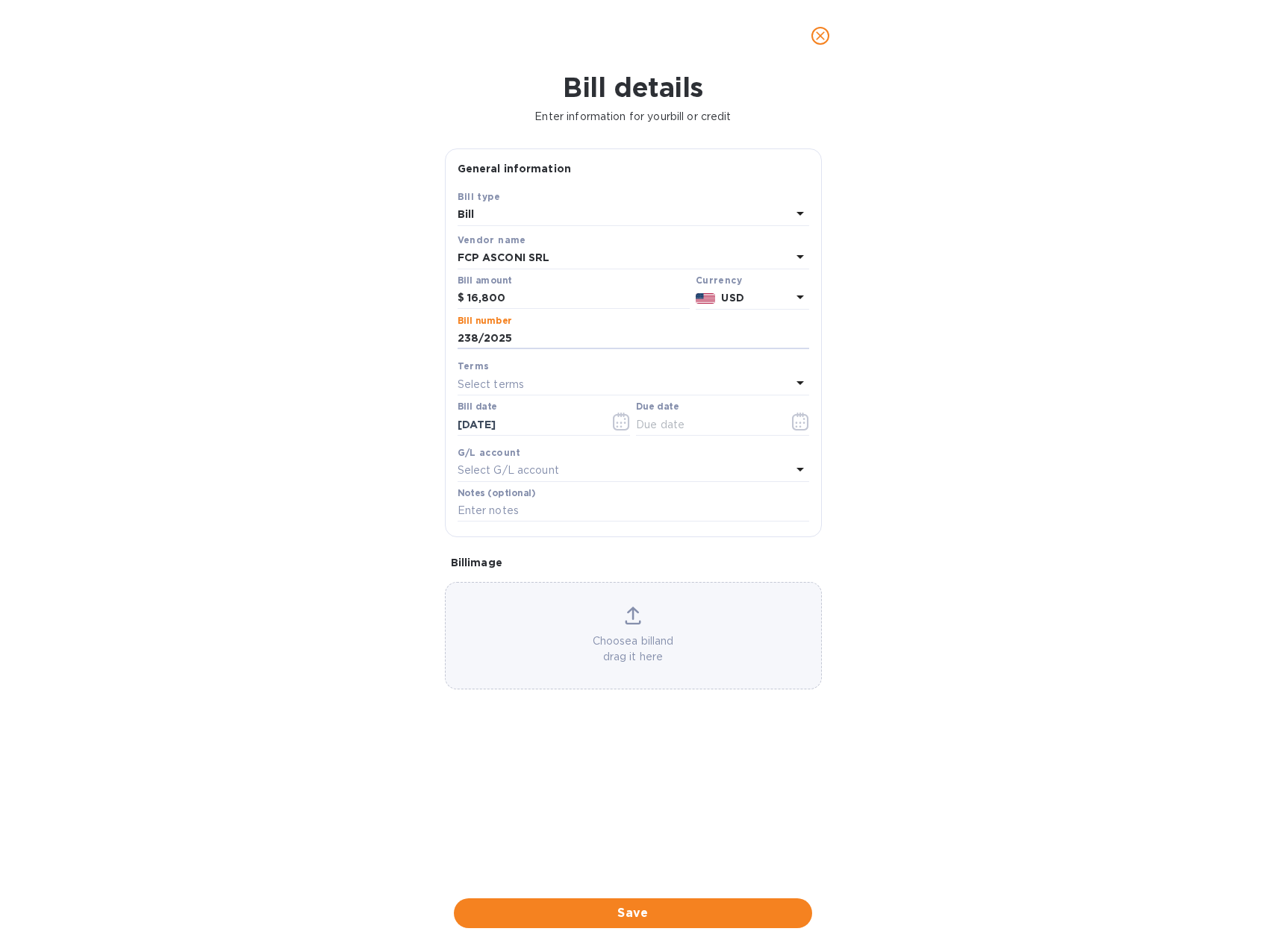
click at [1110, 328] on div "Bill details Enter information for your bill or credit General information Save…" at bounding box center [633, 512] width 1266 height 880
click at [545, 384] on div "Select terms" at bounding box center [624, 384] width 334 height 21
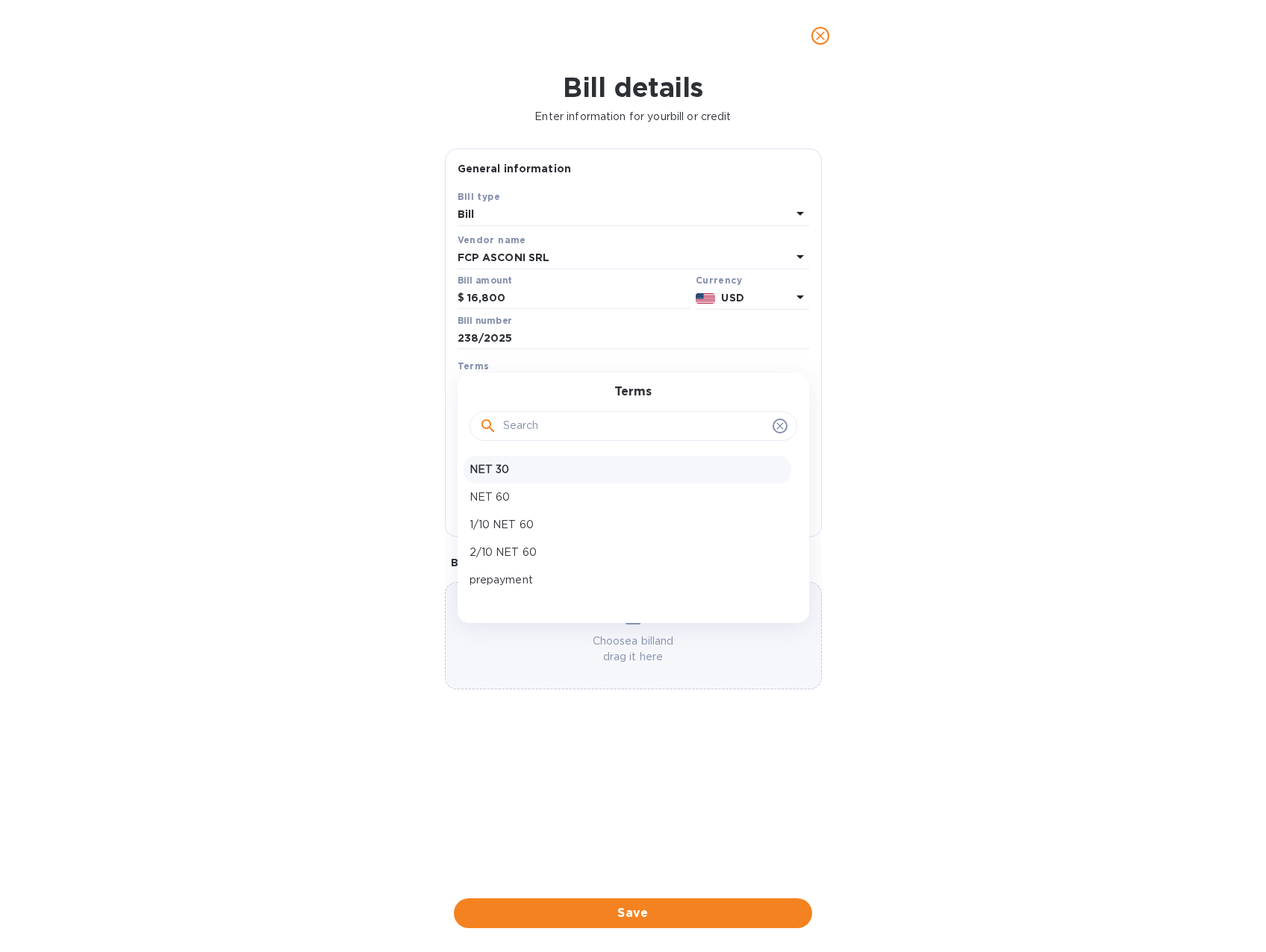
click at [491, 468] on p "NET 30" at bounding box center [628, 470] width 316 height 16
type input "09/20/2025"
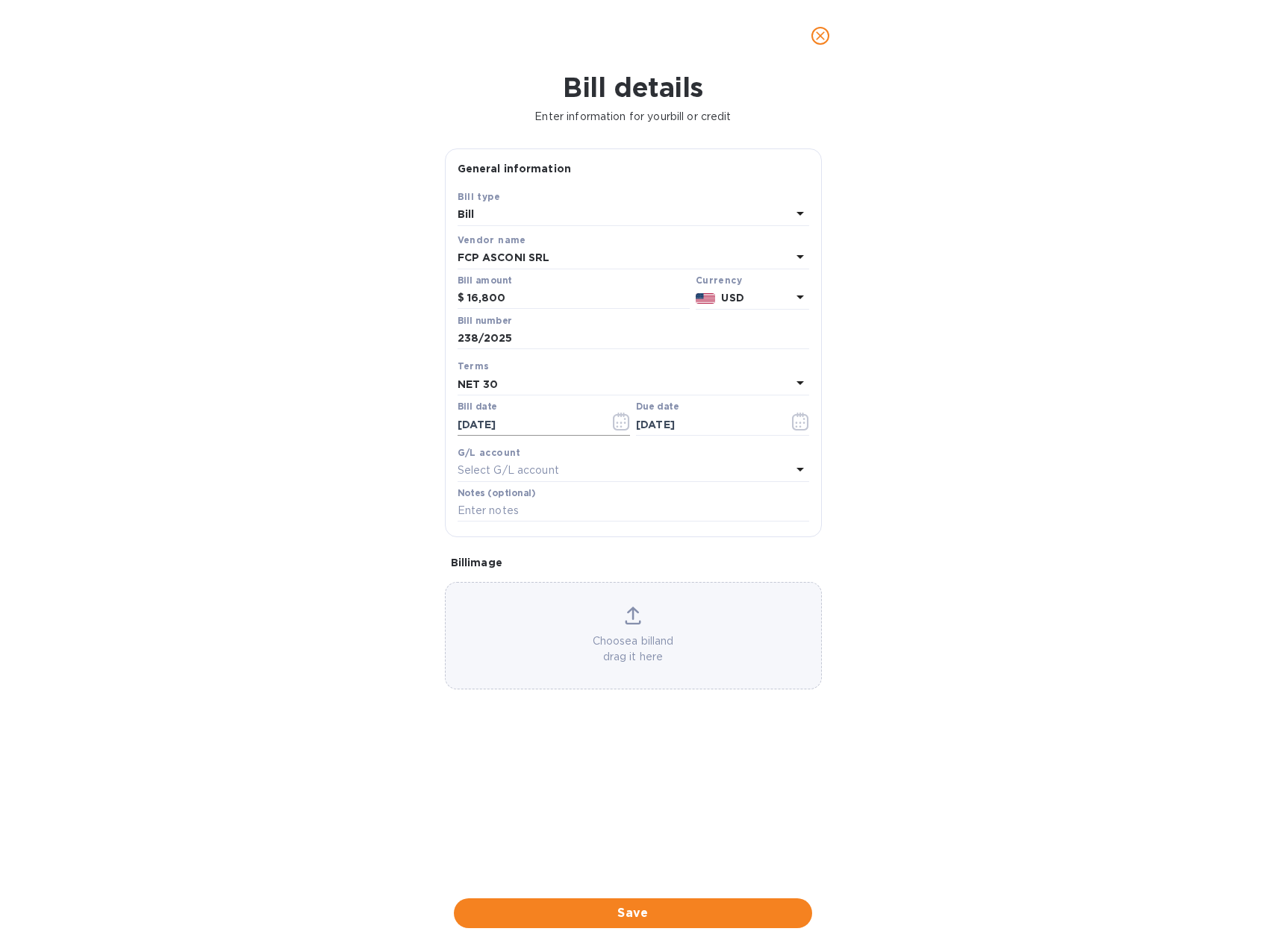
click at [542, 425] on input "08/21/2025" at bounding box center [528, 425] width 141 height 22
click at [622, 420] on icon "button" at bounding box center [622, 422] width 17 height 18
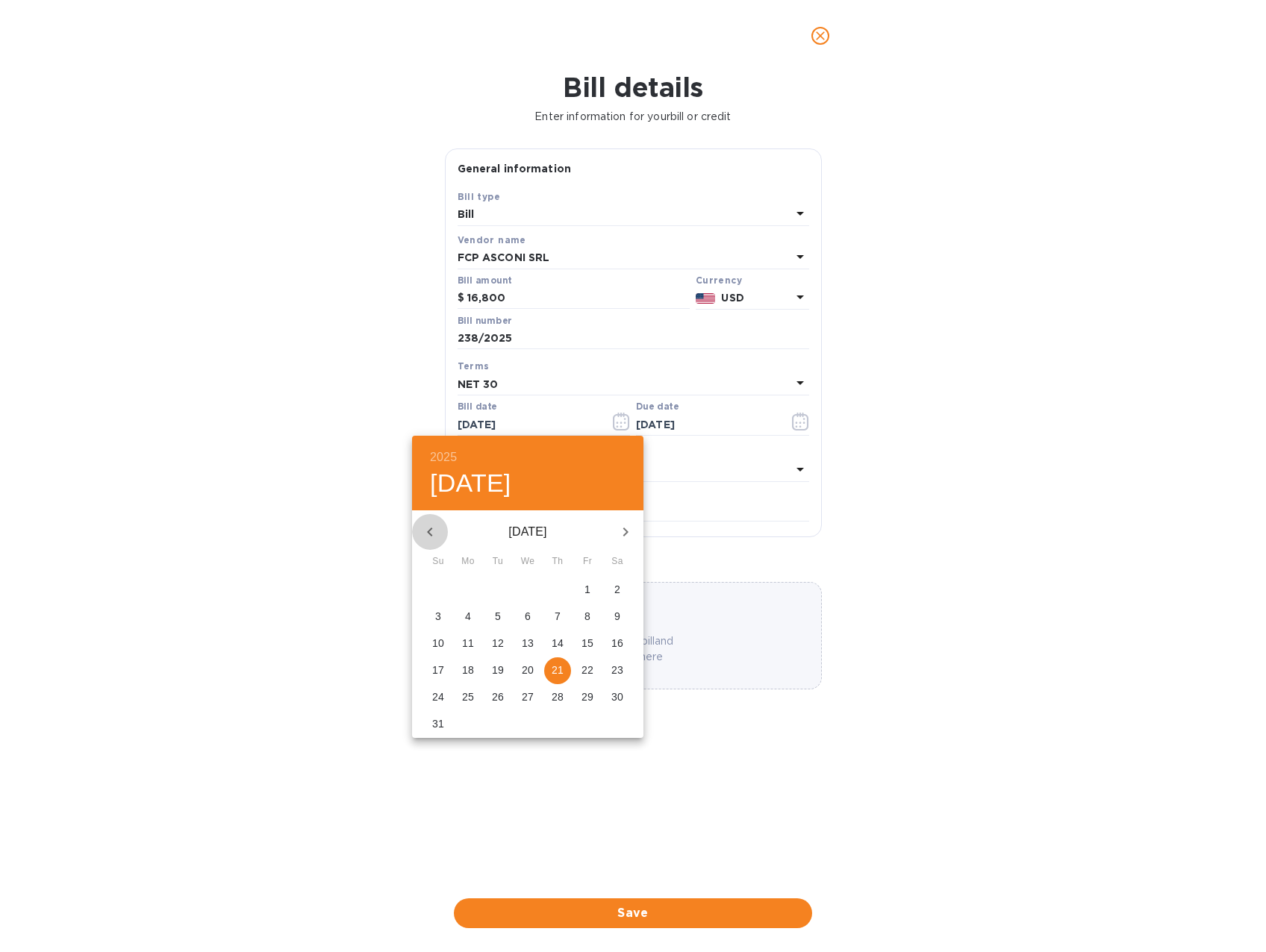
click at [433, 530] on icon "button" at bounding box center [430, 532] width 18 height 18
click at [587, 590] on p "4" at bounding box center [588, 589] width 6 height 15
type input "07/04/2025"
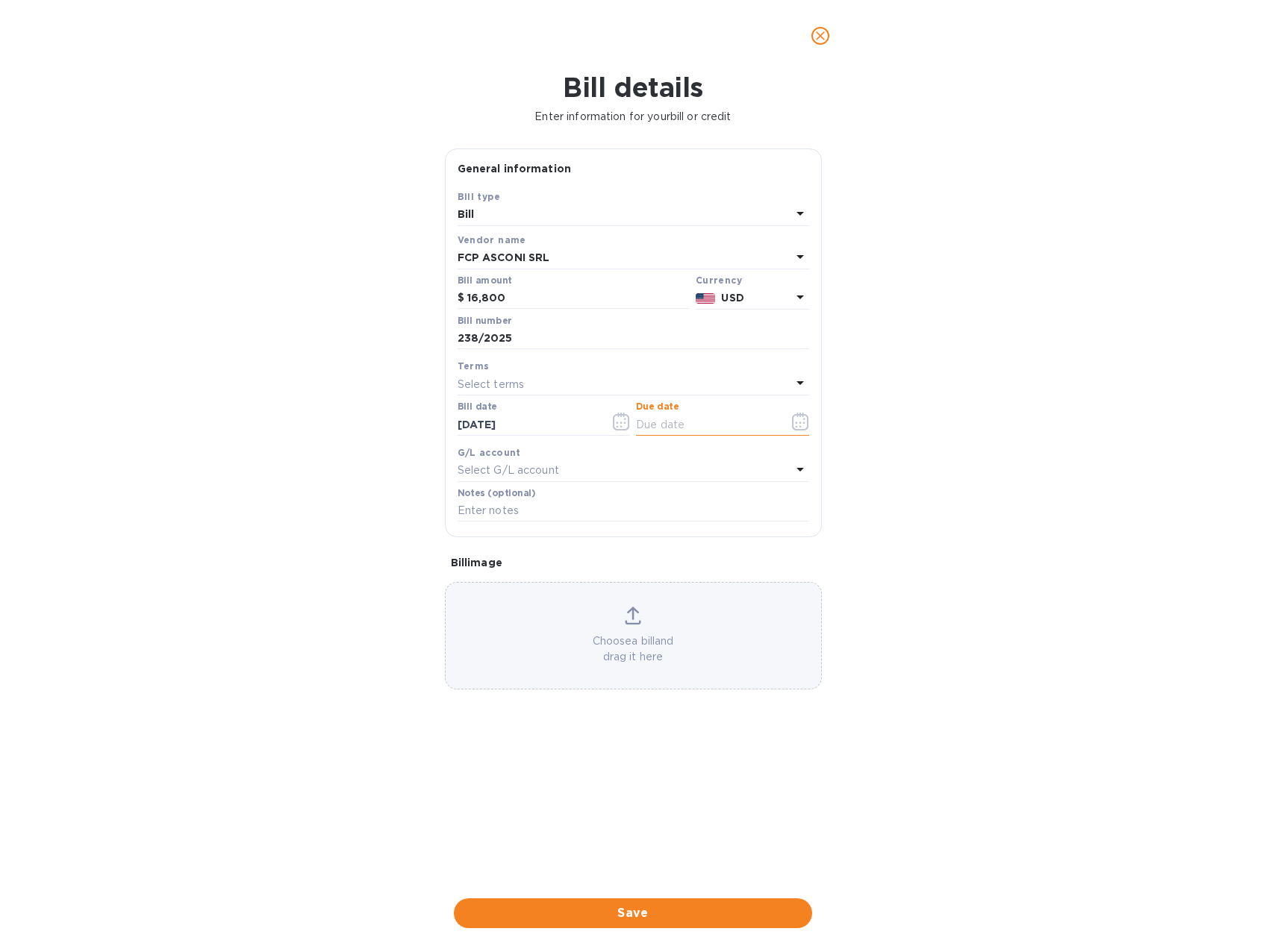
click at [729, 421] on input "text" at bounding box center [706, 425] width 141 height 22
type input "8_/__/____"
type input "08/04/25__"
click at [966, 459] on div "Bill details Enter information for your bill or credit General information Save…" at bounding box center [633, 512] width 1266 height 880
click at [532, 335] on input "238/2025" at bounding box center [633, 339] width 351 height 22
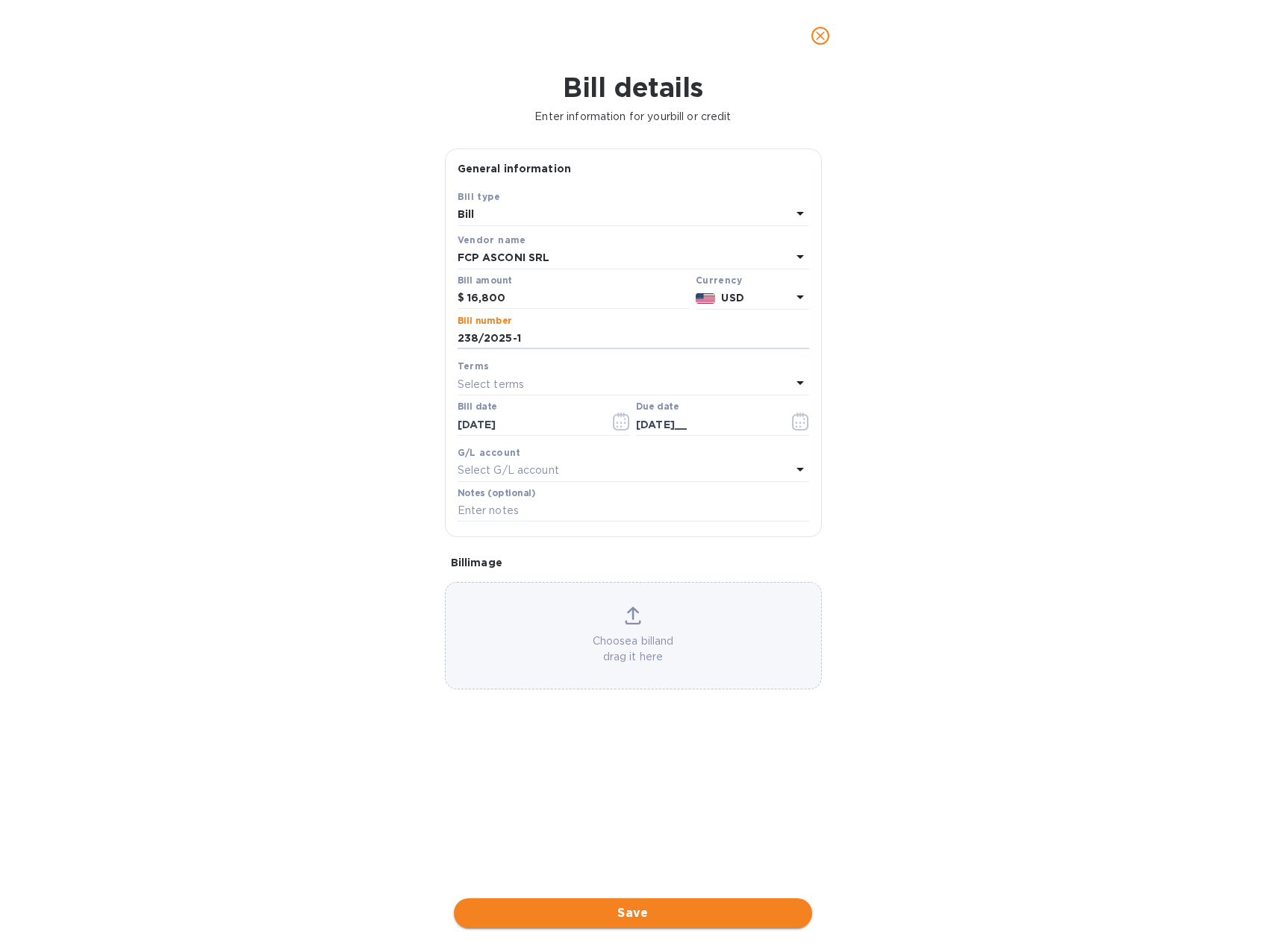
type input "238/2025-1"
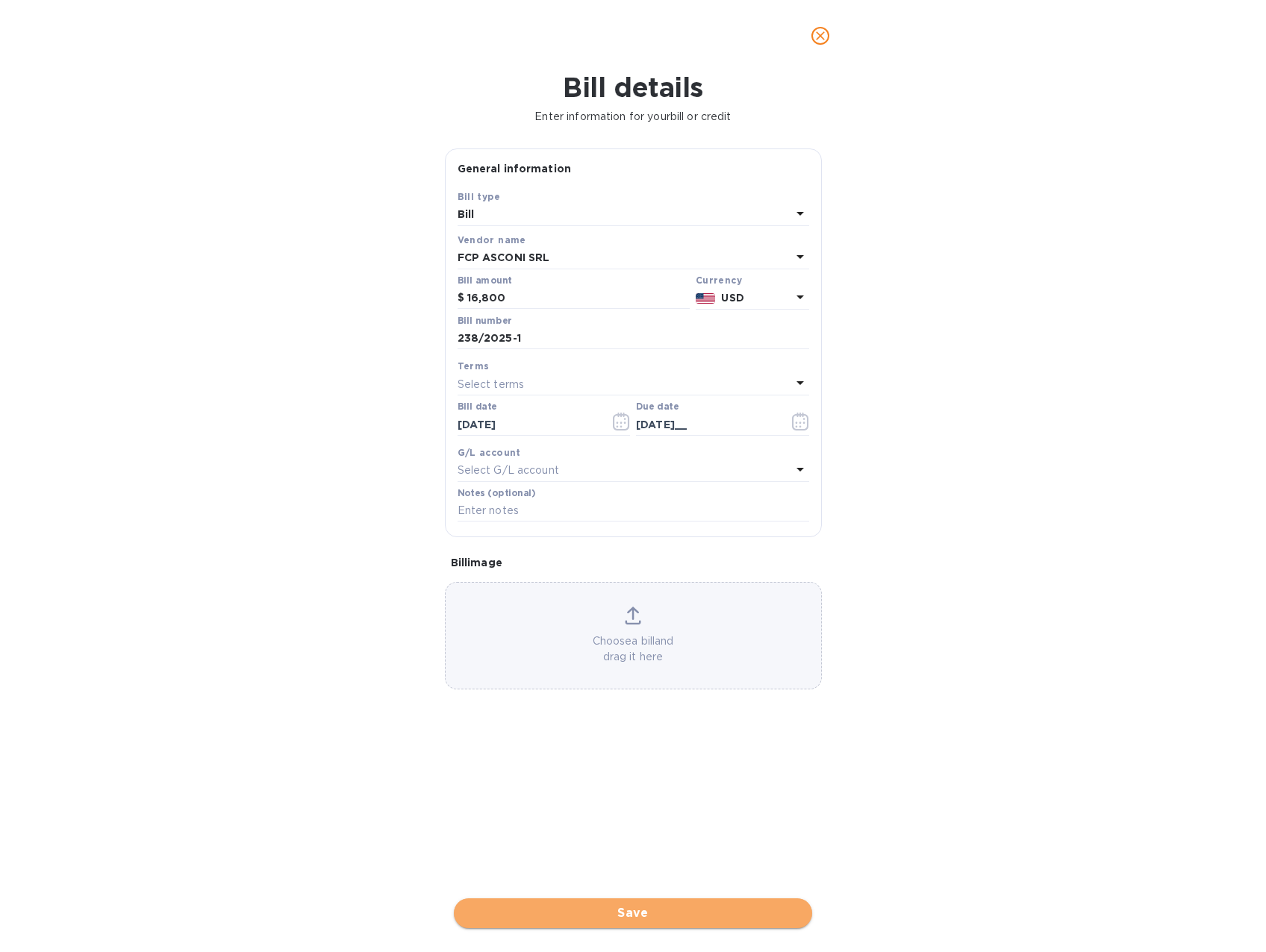
click at [643, 917] on span "Save" at bounding box center [633, 913] width 334 height 18
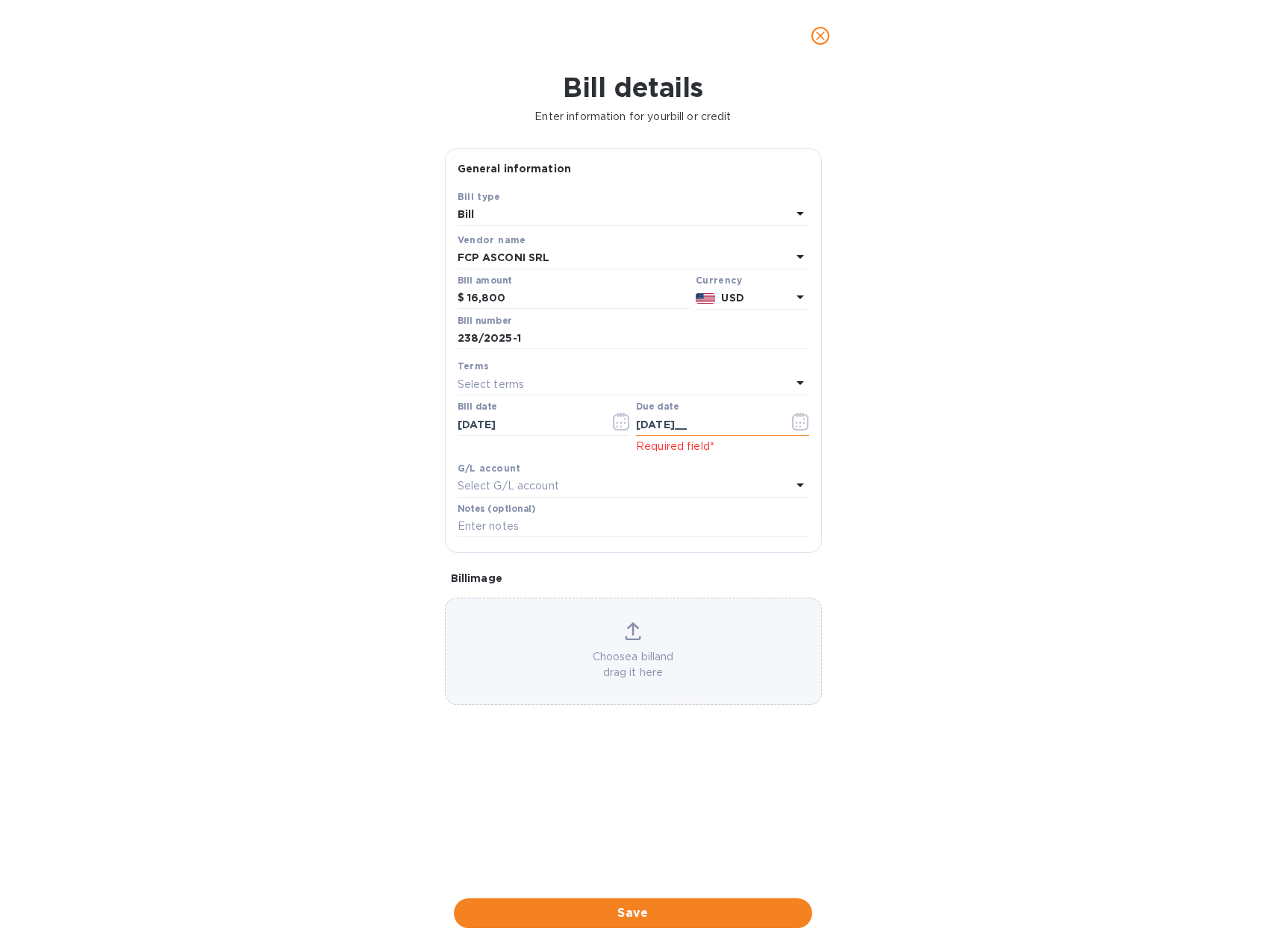
click at [803, 422] on icon "button" at bounding box center [801, 422] width 17 height 18
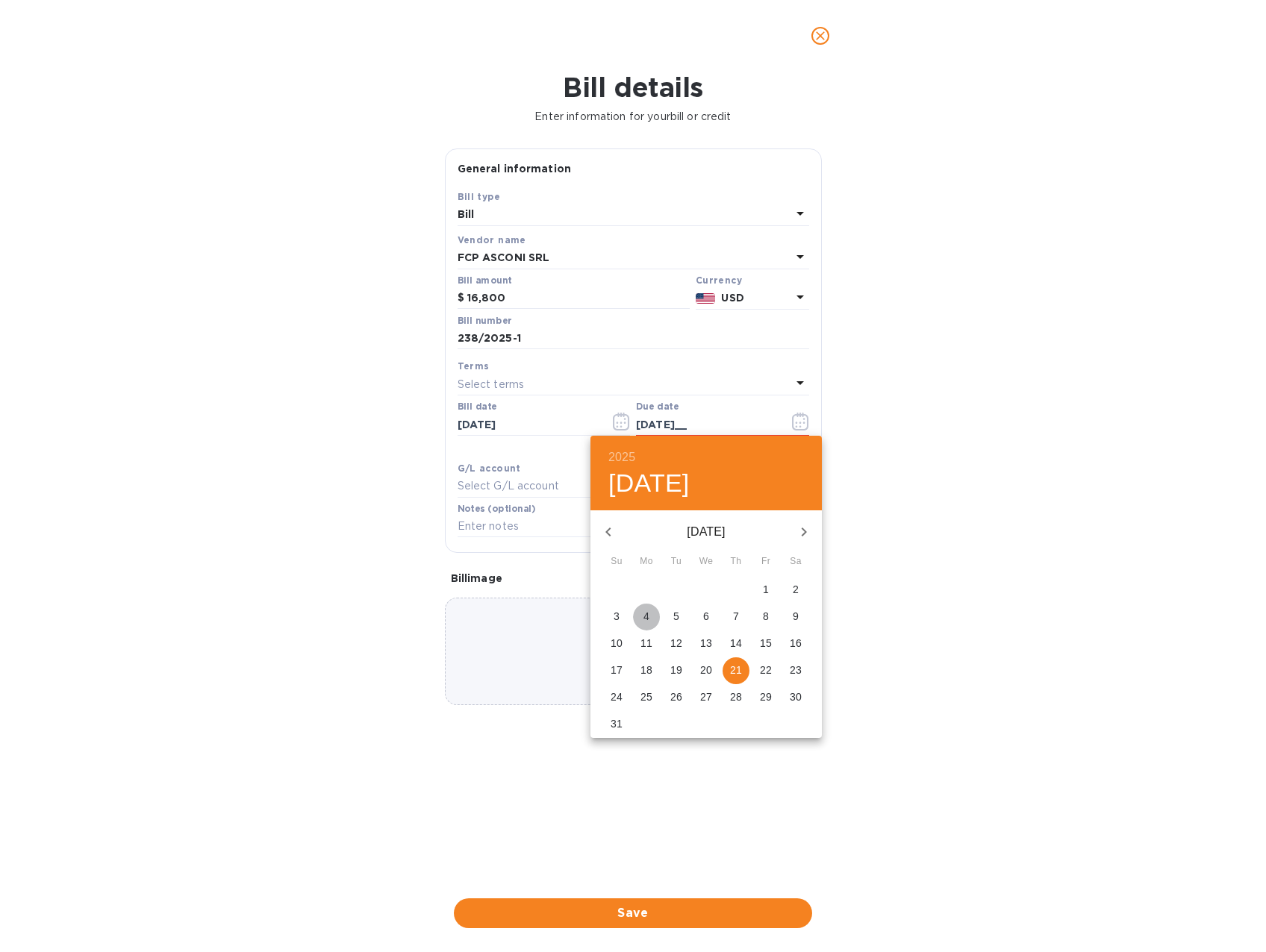
click at [645, 613] on p "4" at bounding box center [647, 616] width 6 height 15
type input "08/04/2025"
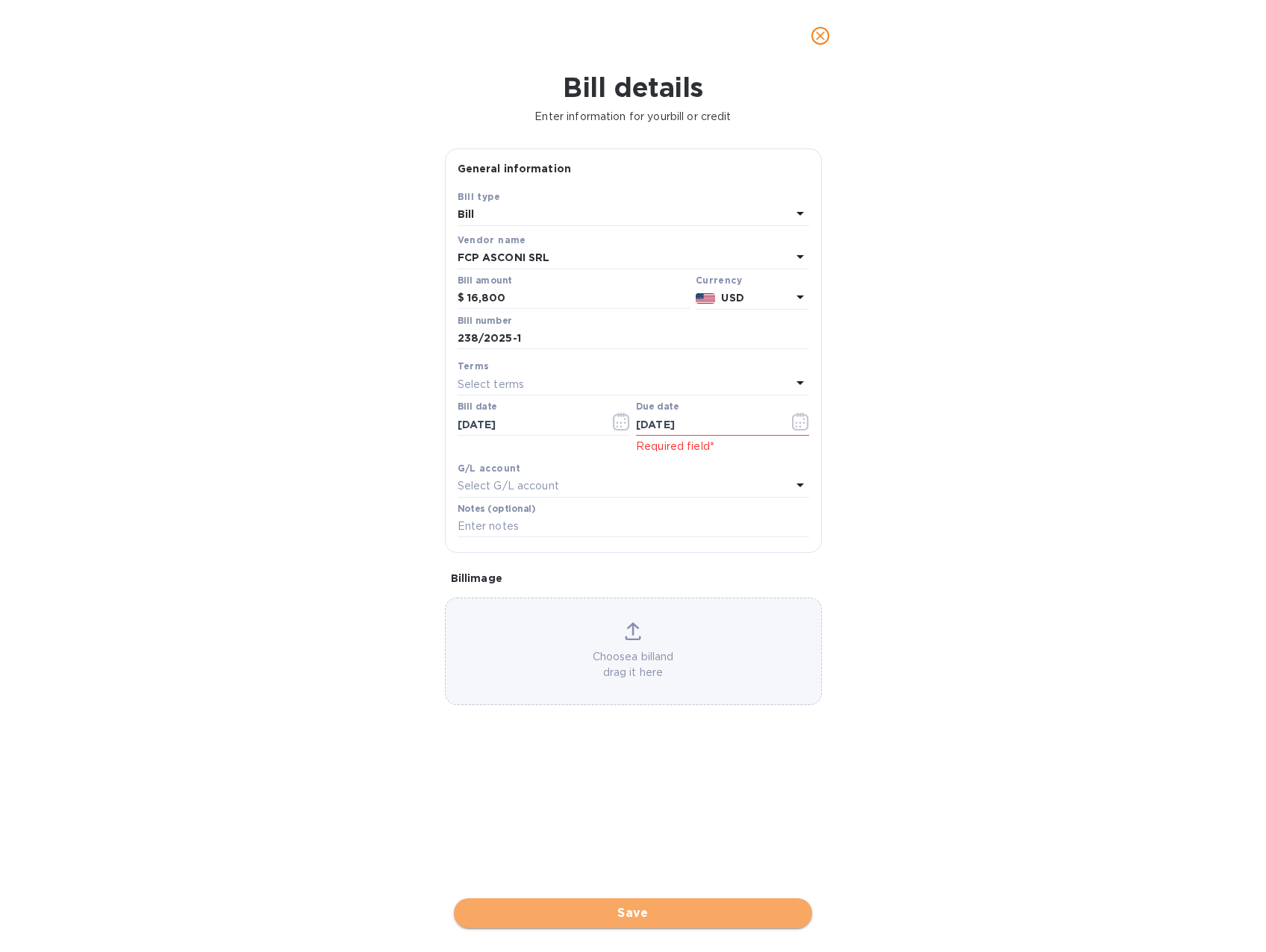
click at [651, 905] on span "Save" at bounding box center [633, 913] width 334 height 18
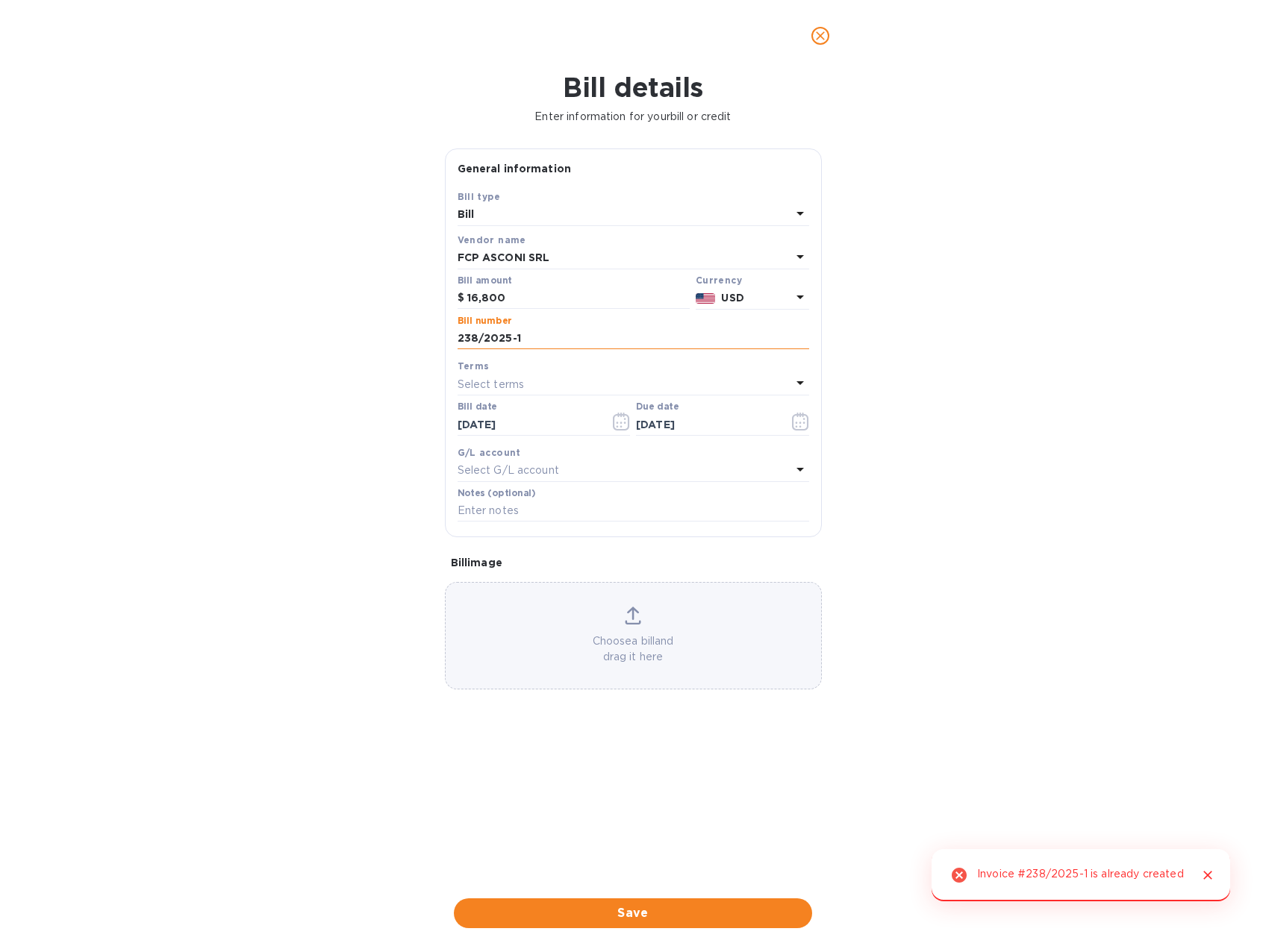
click at [520, 339] on input "238/2025-1" at bounding box center [633, 339] width 351 height 22
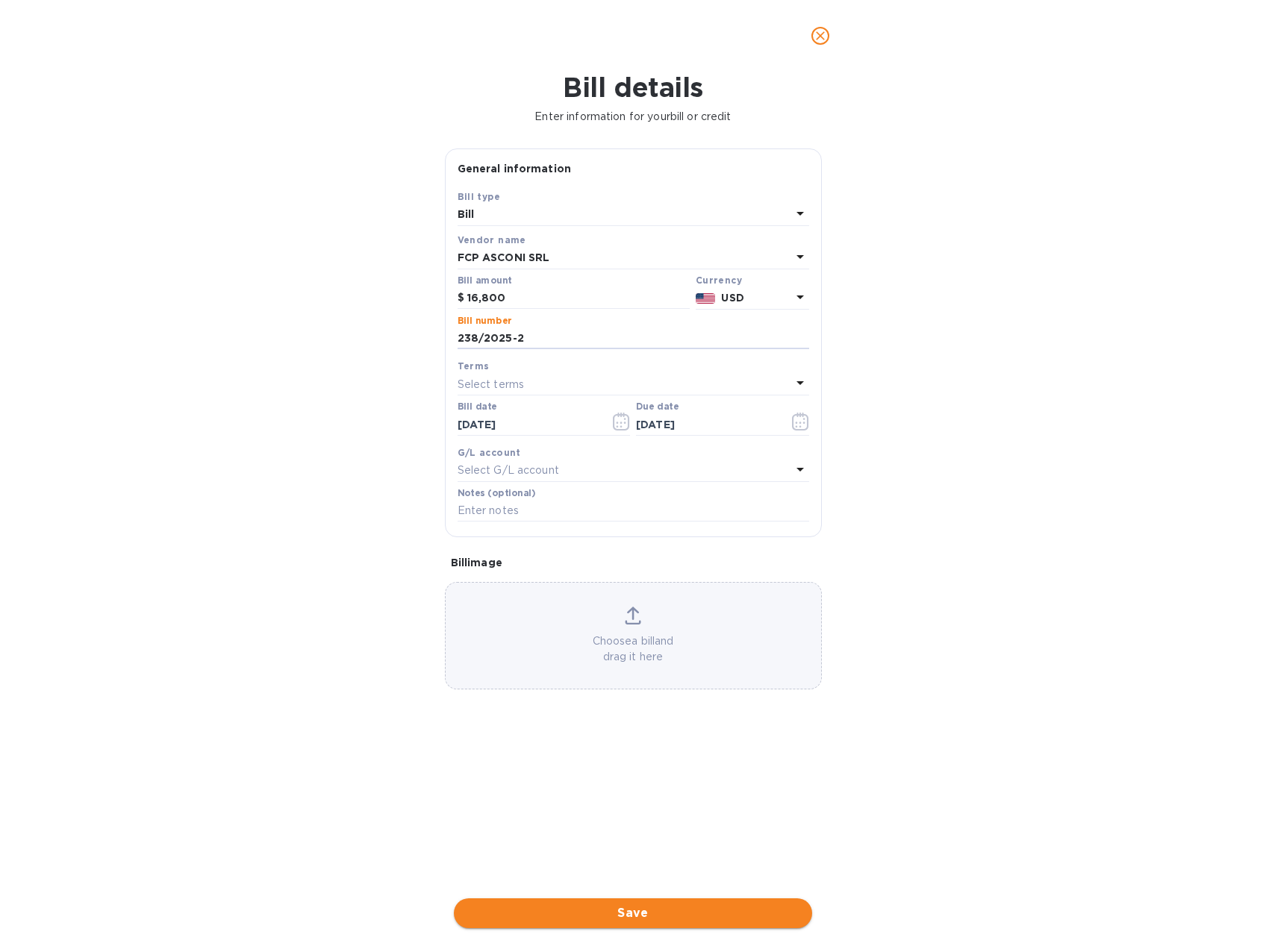
type input "238/2025-2"
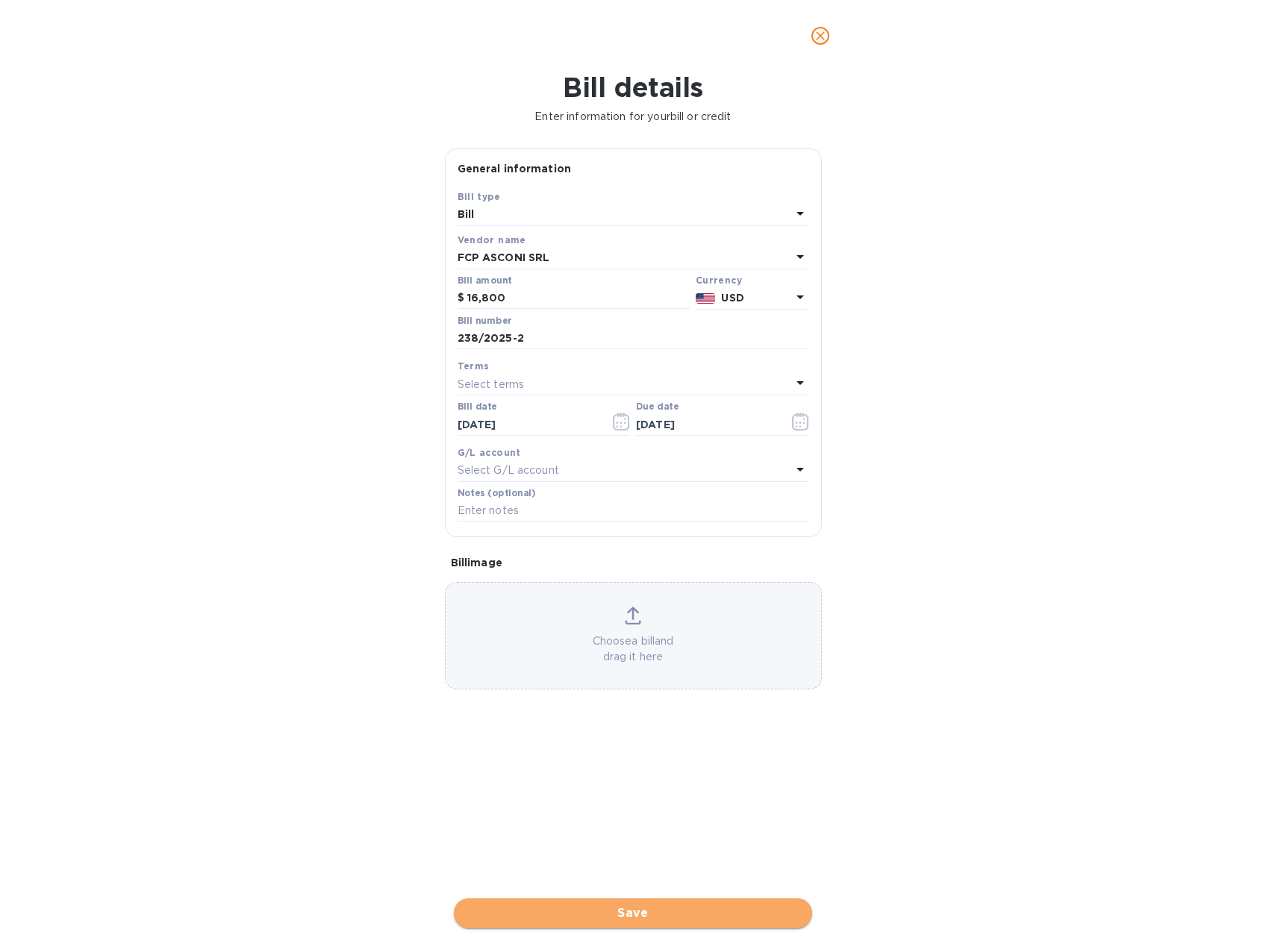
click at [667, 913] on span "Save" at bounding box center [633, 913] width 334 height 18
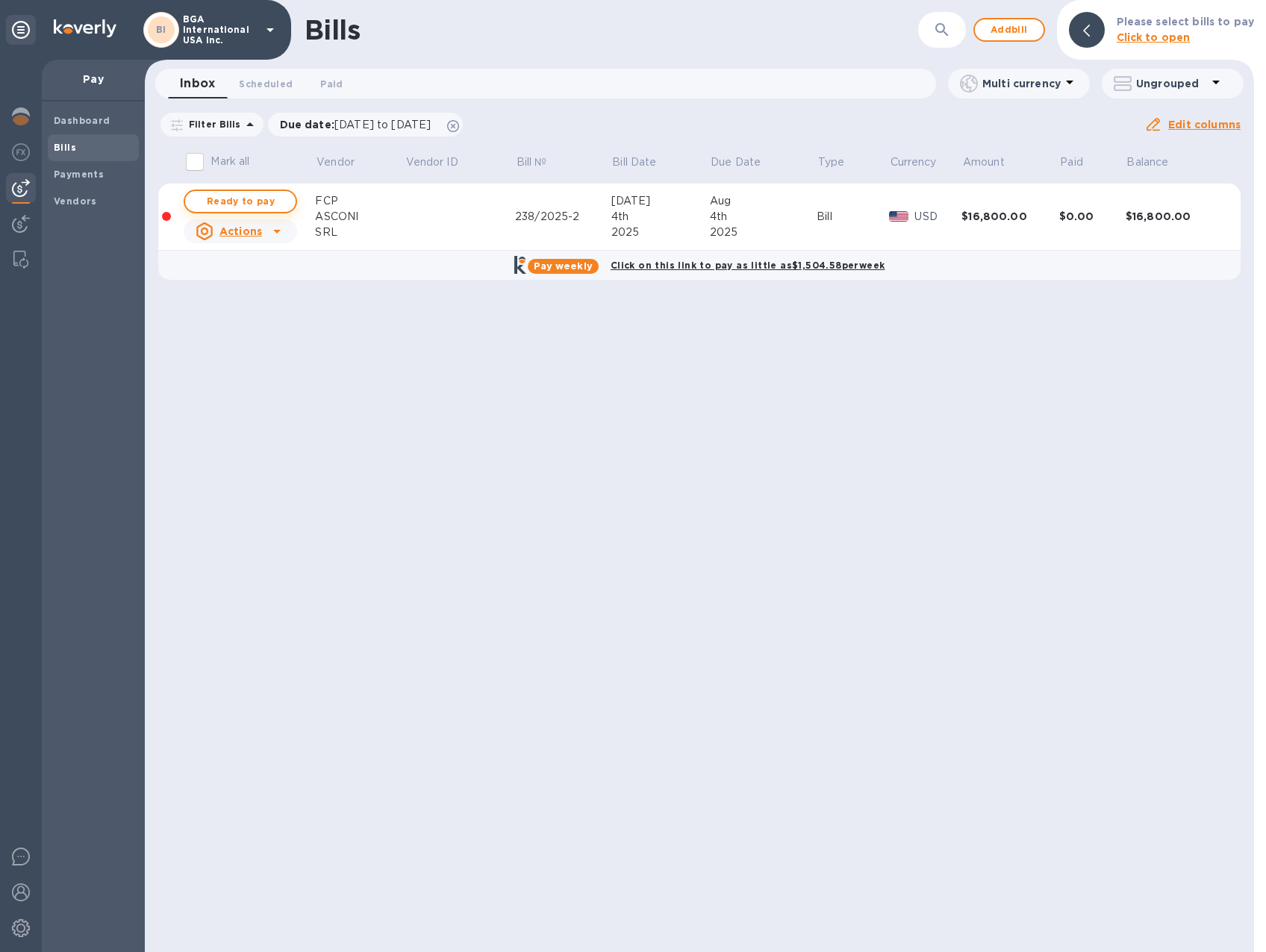
click at [233, 195] on span "Ready to pay" at bounding box center [241, 201] width 87 height 18
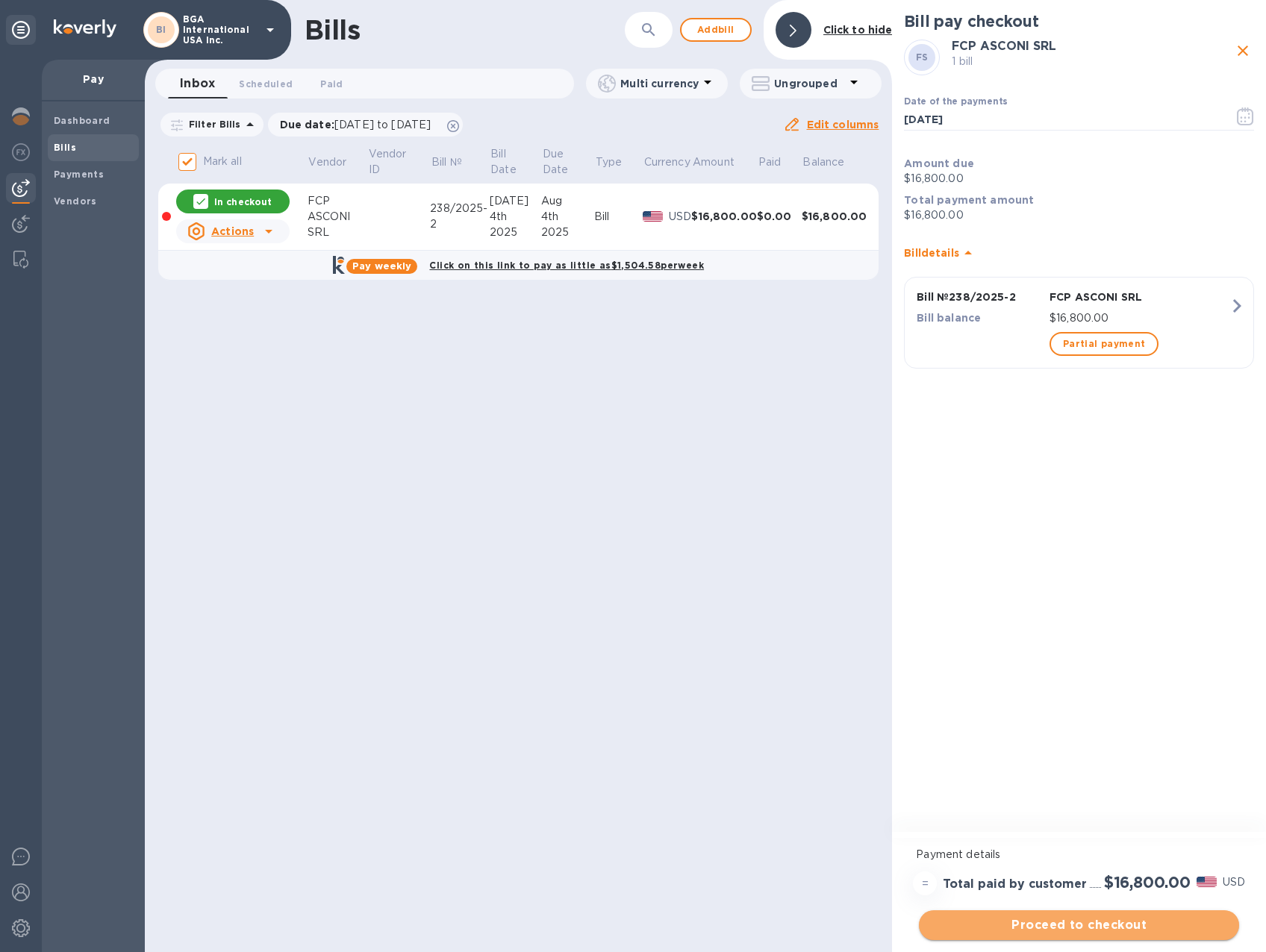
click at [1174, 929] on span "Proceed to checkout" at bounding box center [1079, 925] width 296 height 18
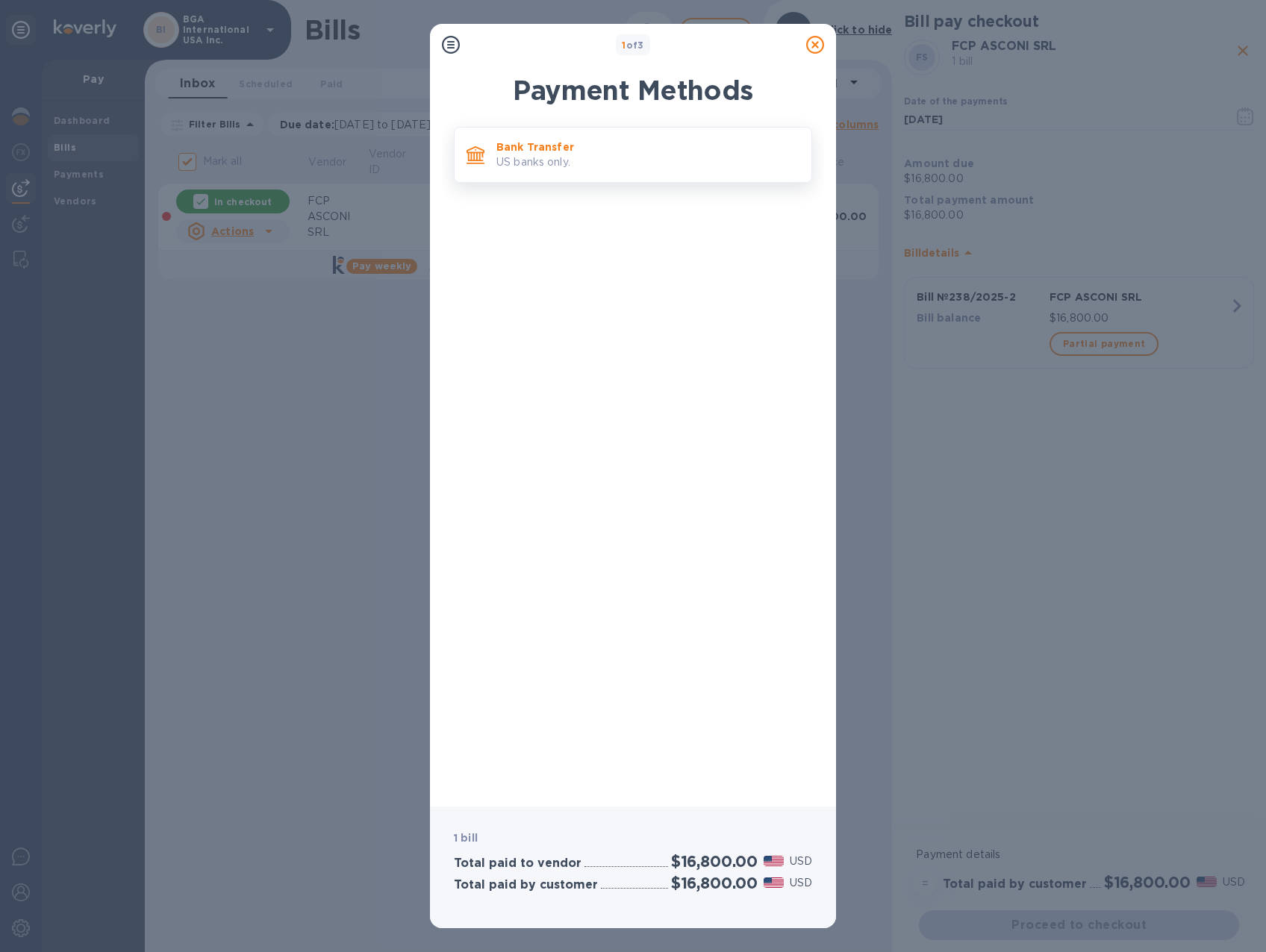
click at [533, 146] on p "Bank Transfer" at bounding box center [648, 147] width 303 height 15
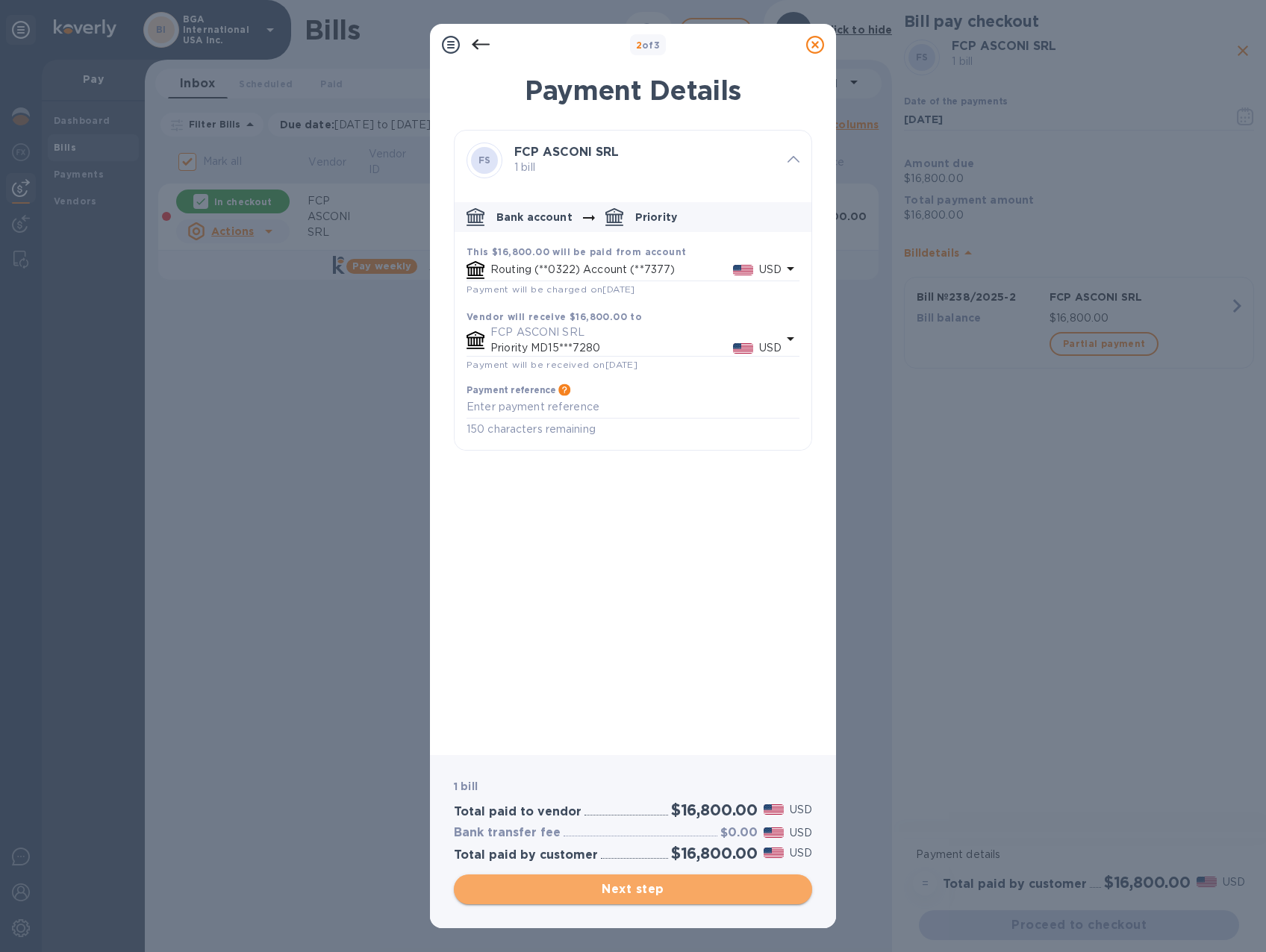
click at [645, 894] on span "Next step" at bounding box center [633, 889] width 334 height 18
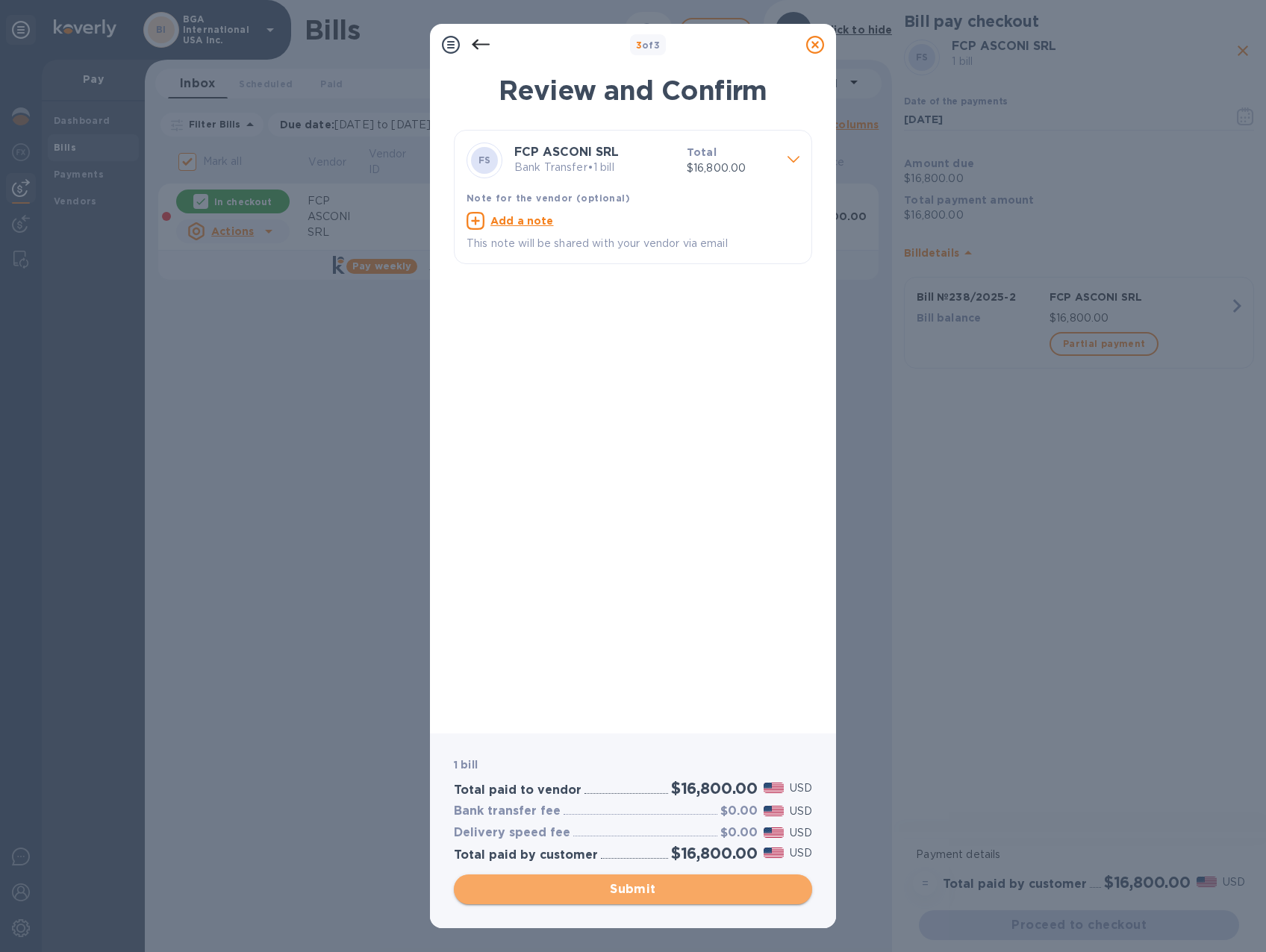
click at [649, 890] on span "Submit" at bounding box center [633, 889] width 334 height 18
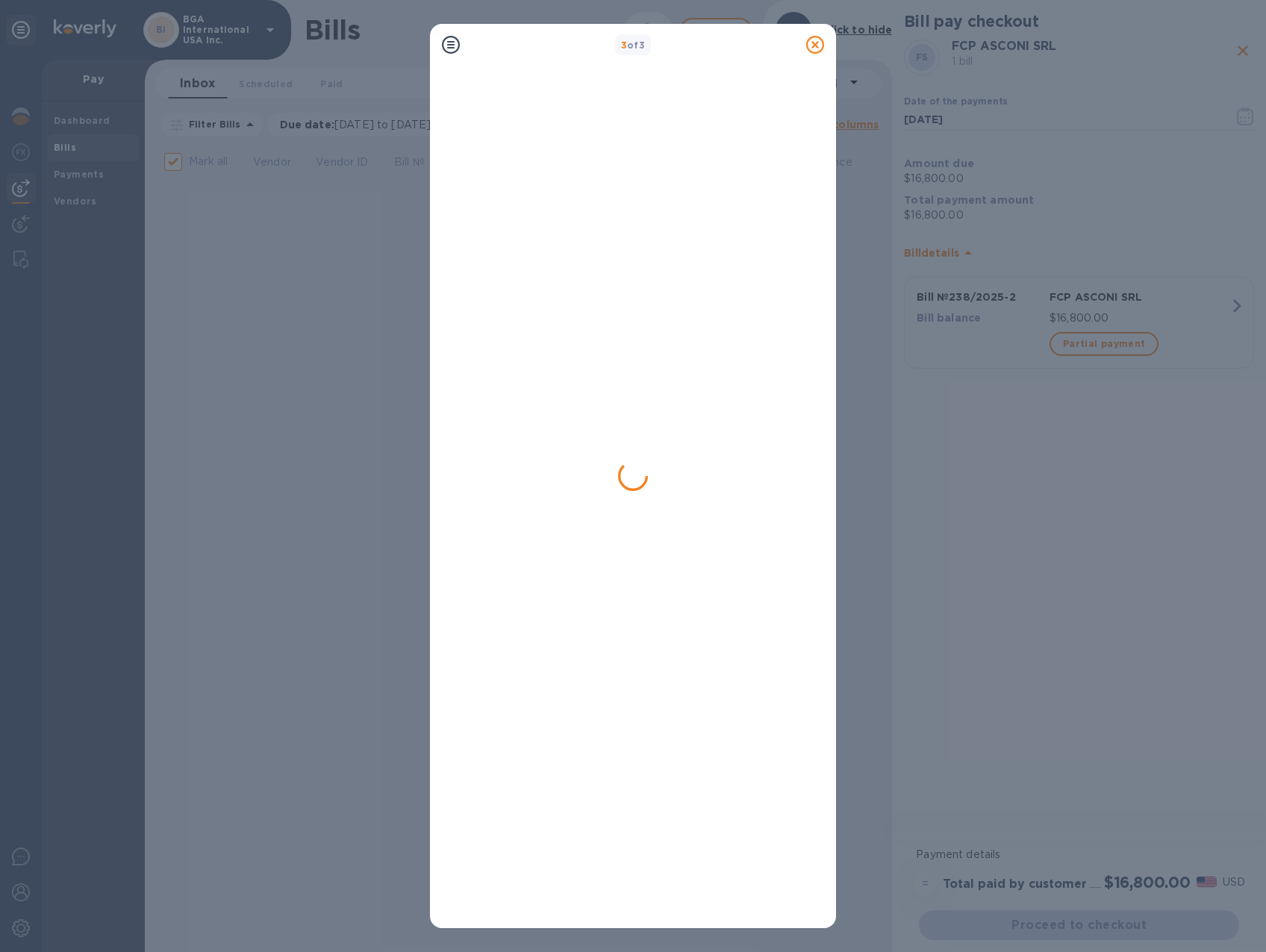
checkbox input "false"
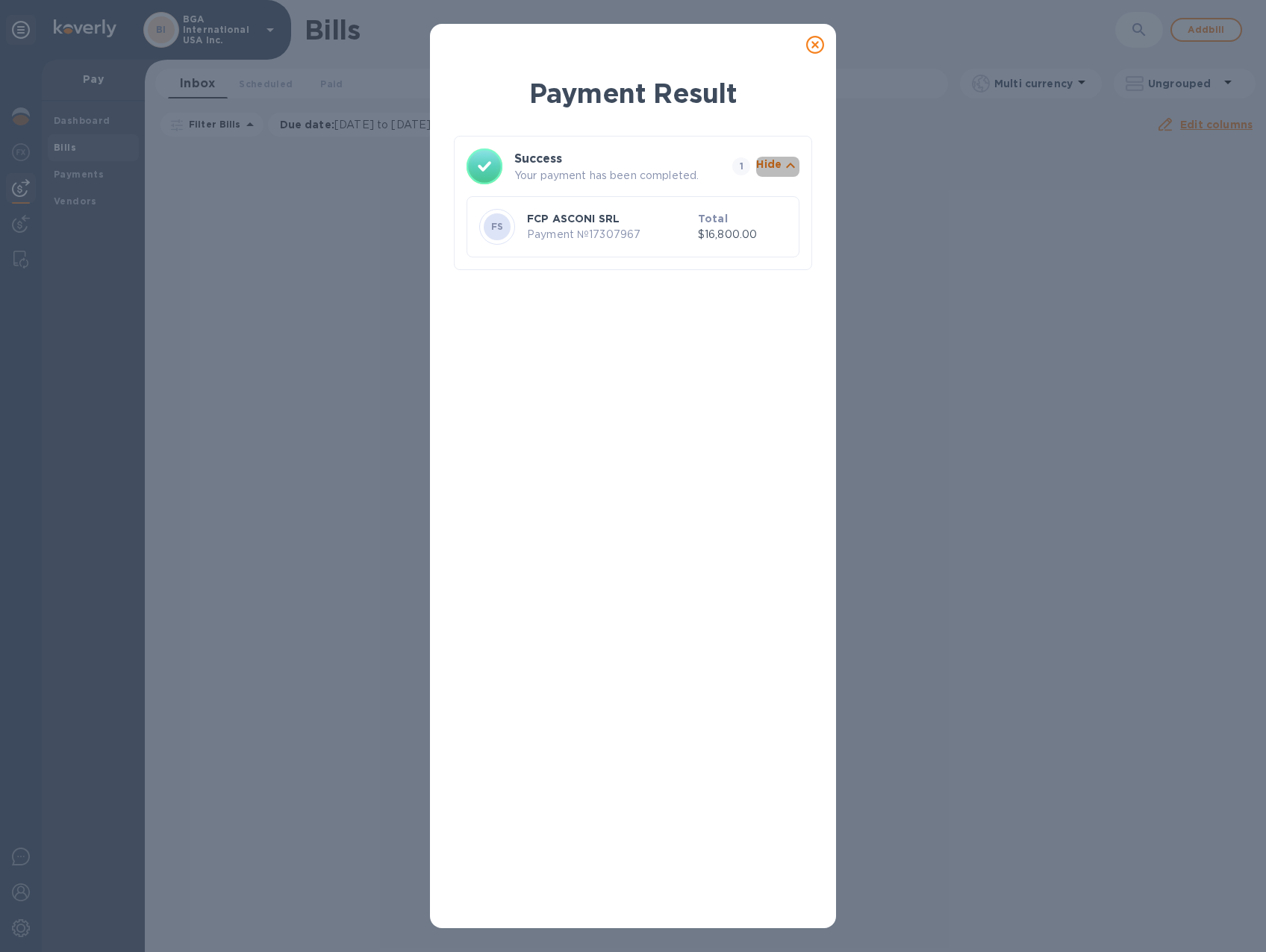
click at [788, 163] on icon "button" at bounding box center [791, 165] width 18 height 18
click at [790, 163] on icon "button" at bounding box center [791, 165] width 18 height 18
click at [608, 227] on p "Payment № 17307967" at bounding box center [609, 234] width 165 height 16
click at [819, 46] on icon at bounding box center [815, 44] width 18 height 18
